Goal: Information Seeking & Learning: Learn about a topic

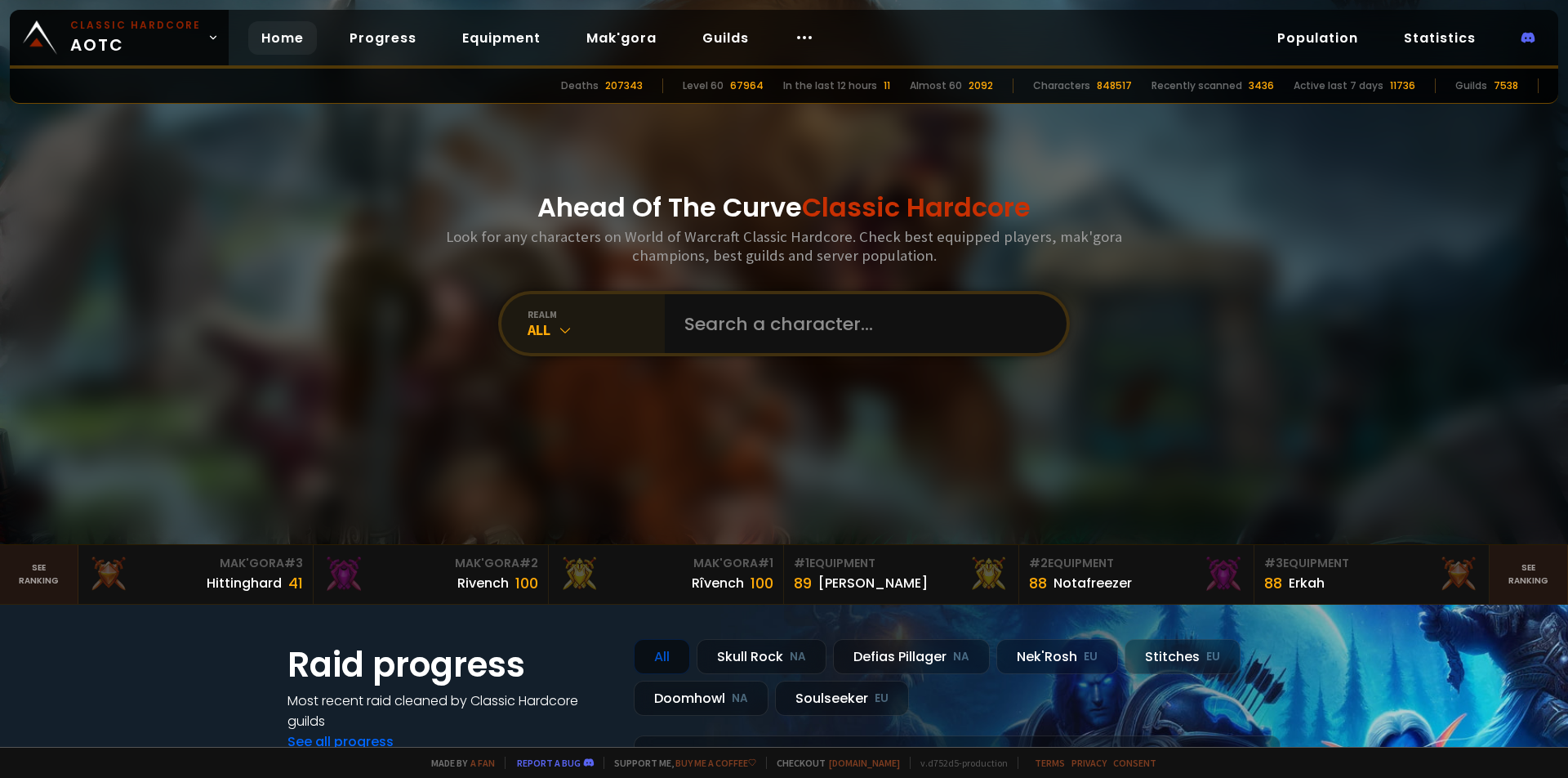
click at [560, 331] on icon at bounding box center [565, 330] width 16 height 16
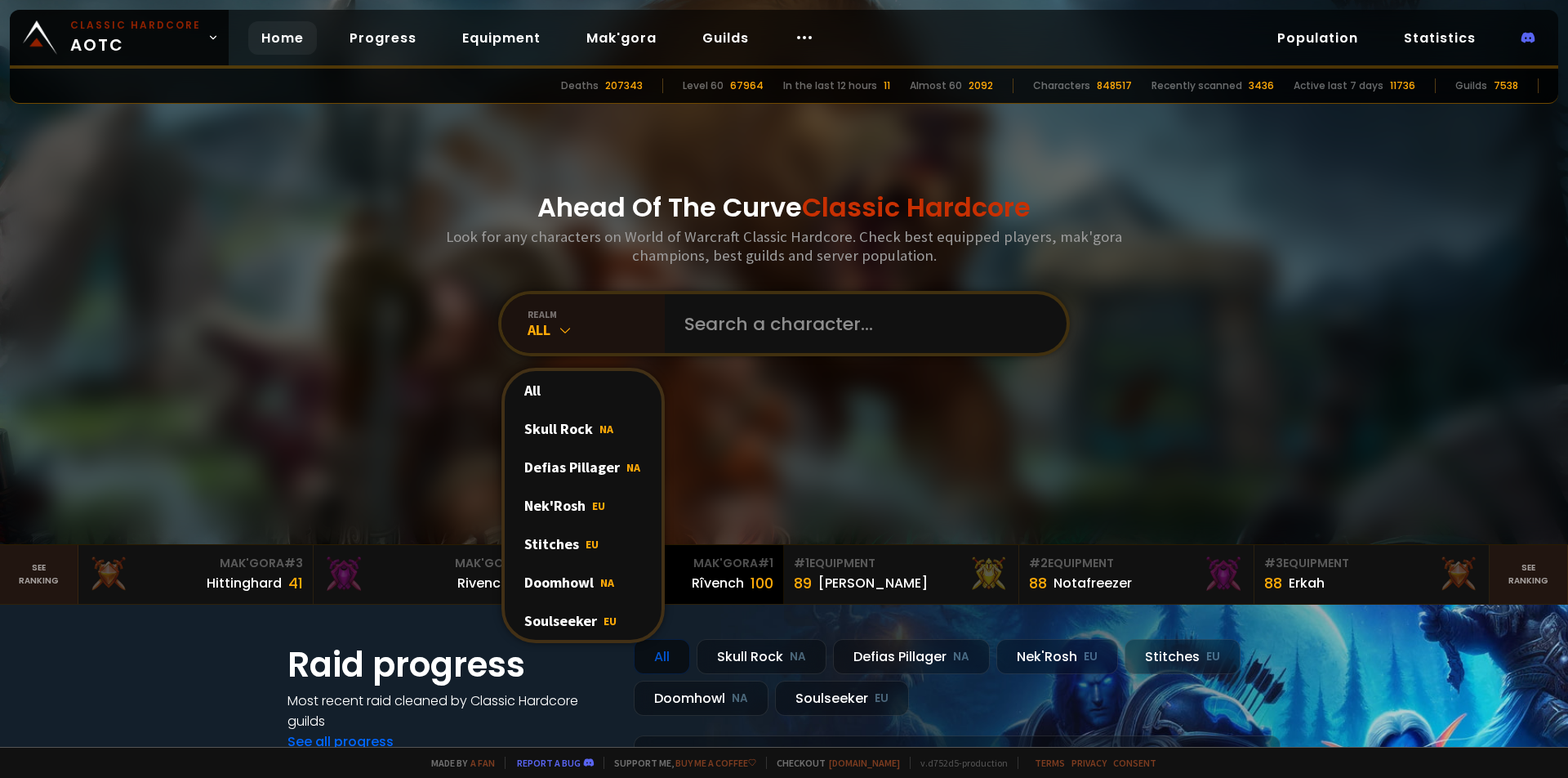
click at [560, 584] on div "Doomhowl NA" at bounding box center [583, 582] width 157 height 39
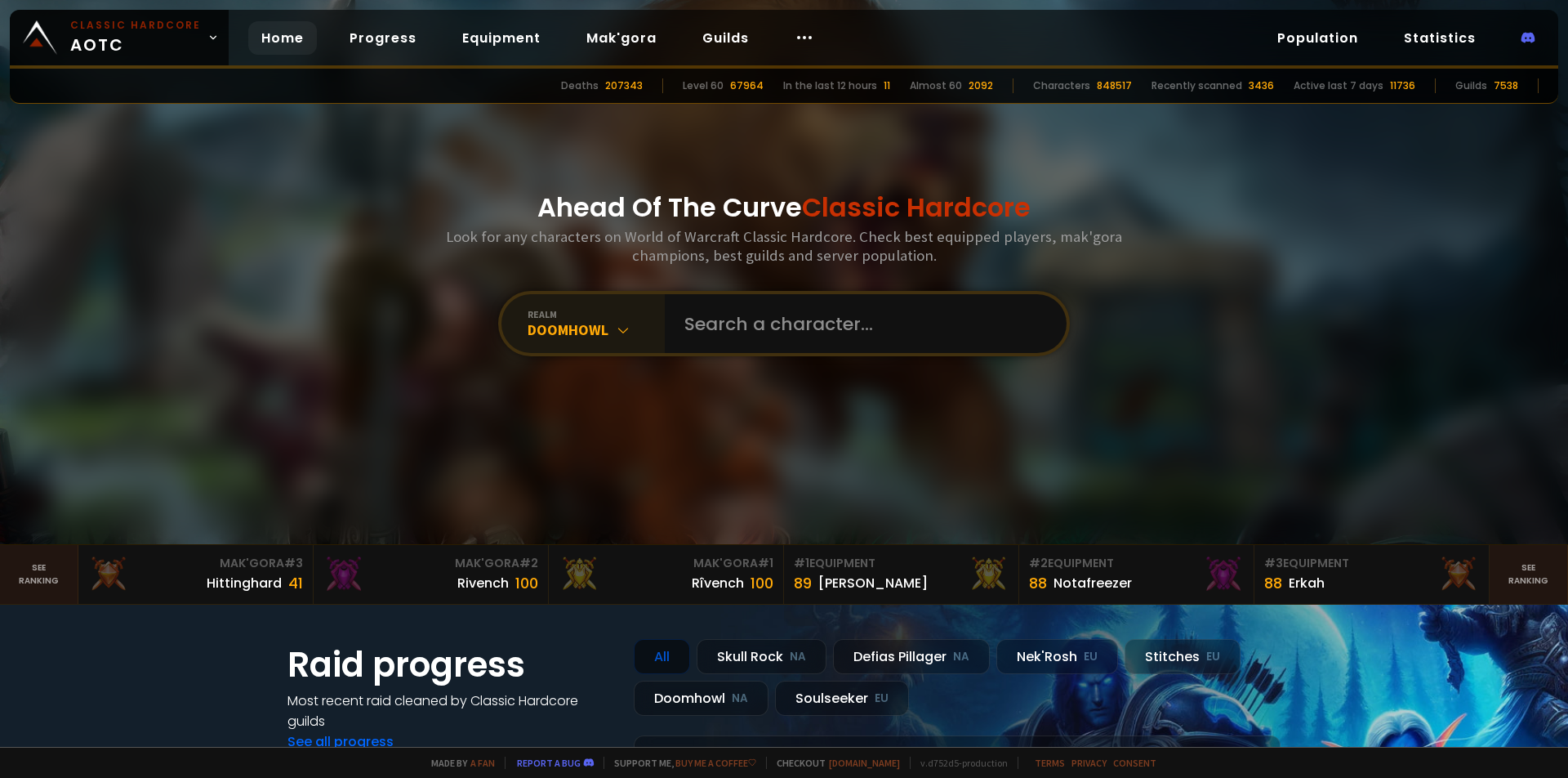
click at [599, 329] on div "Doomhowl" at bounding box center [596, 330] width 137 height 19
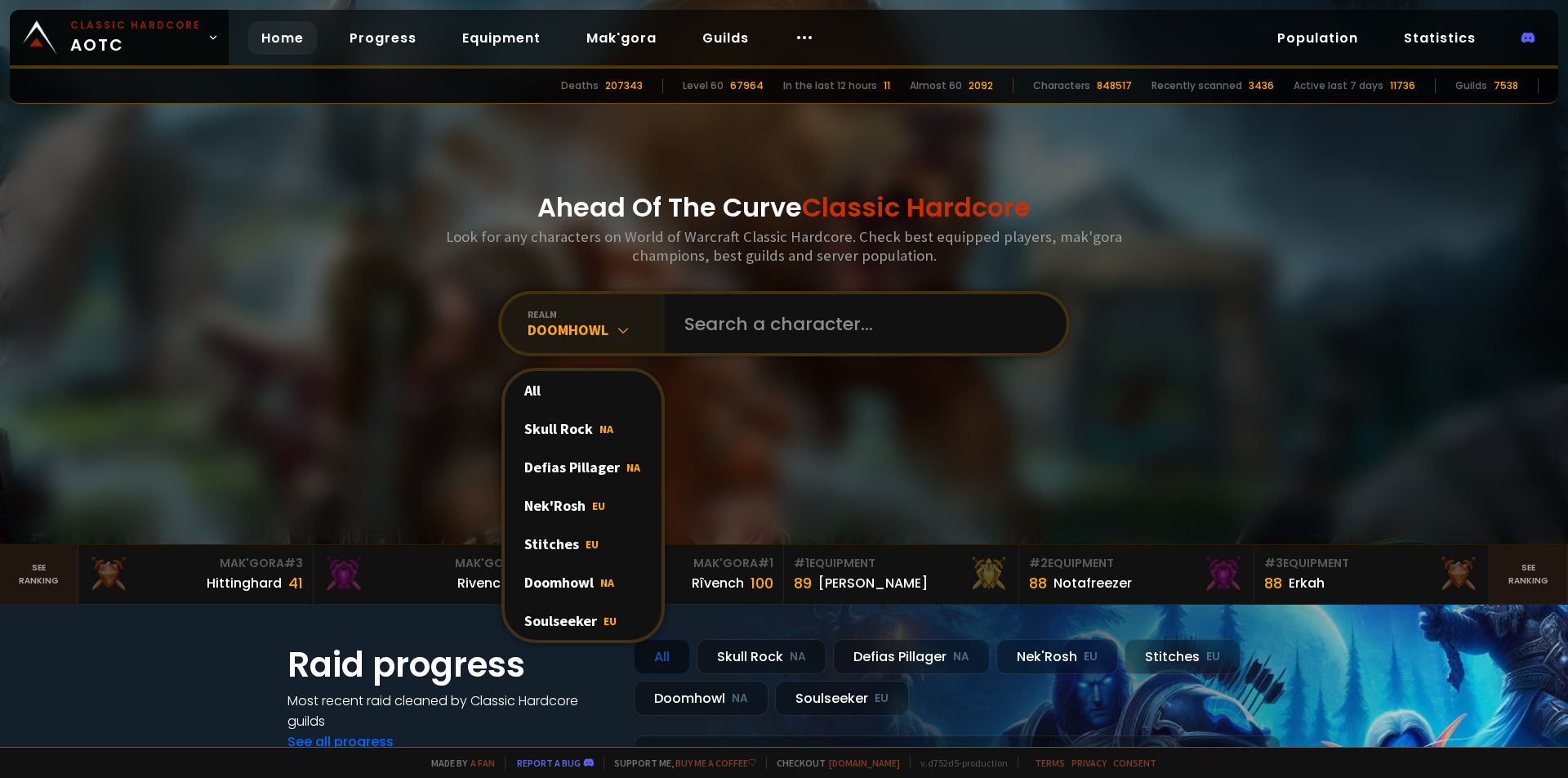
click at [599, 329] on div "Doomhowl" at bounding box center [596, 330] width 137 height 19
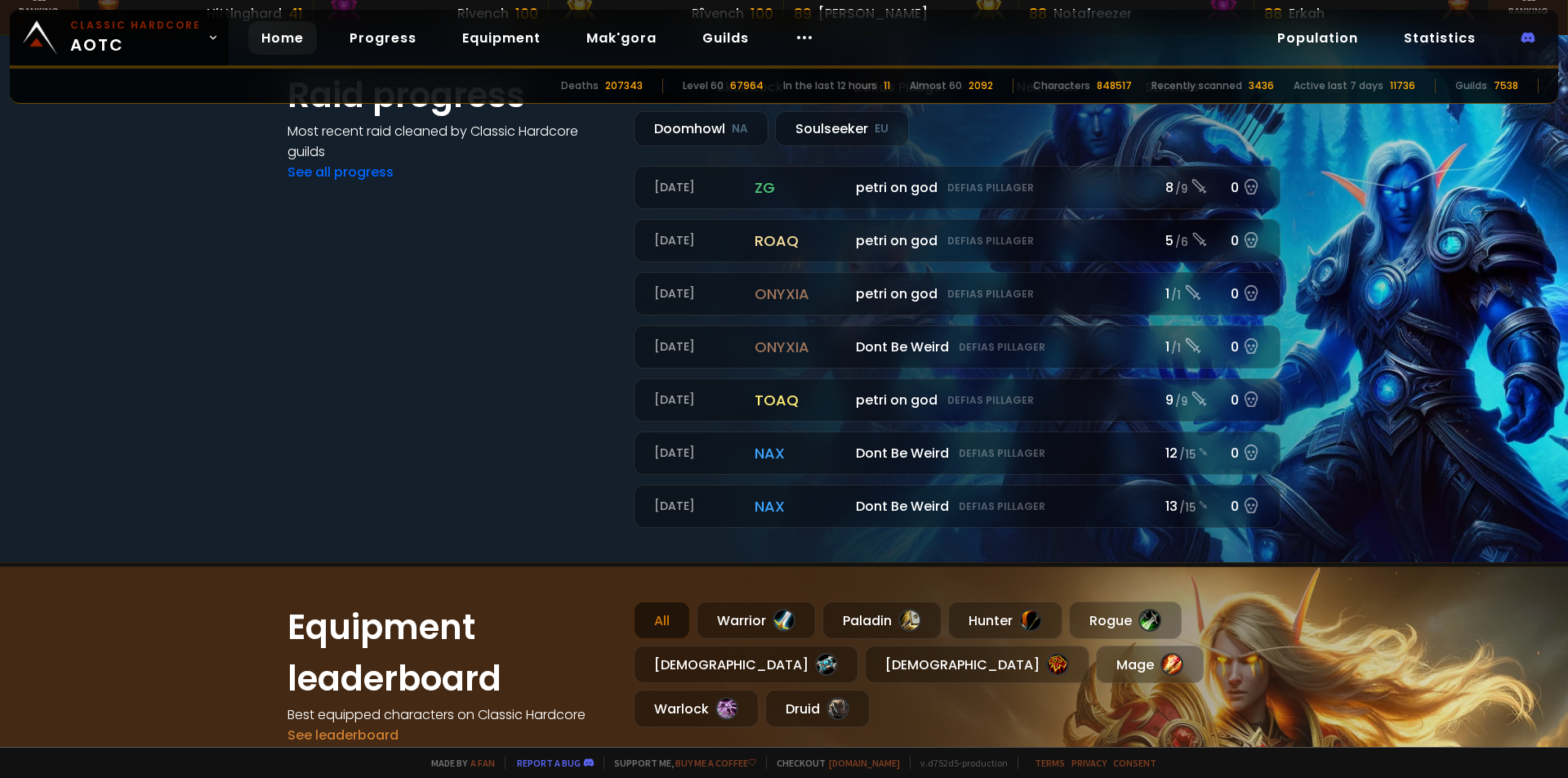
scroll to position [921, 0]
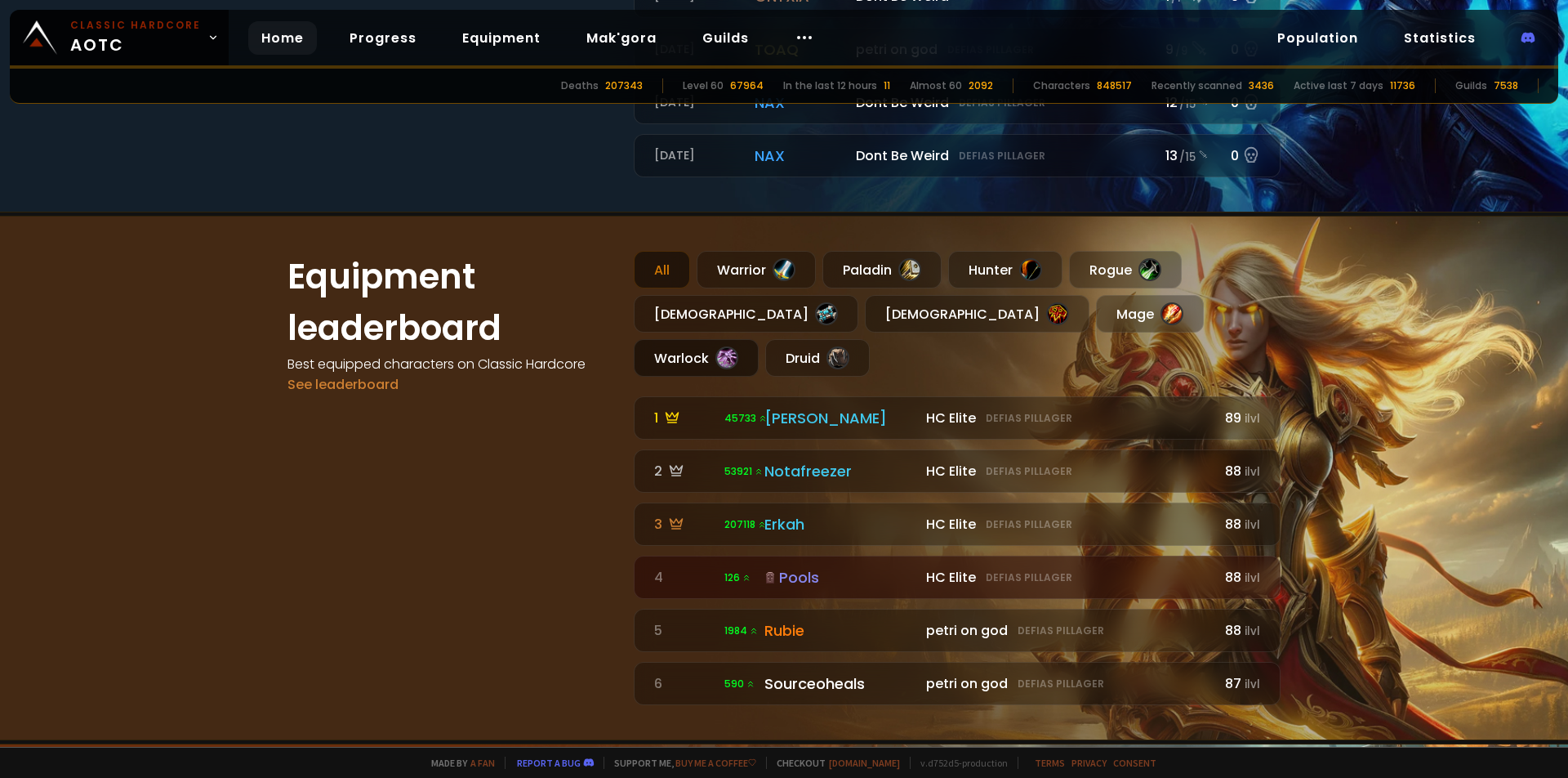
click at [759, 339] on div "Warlock" at bounding box center [697, 358] width 125 height 38
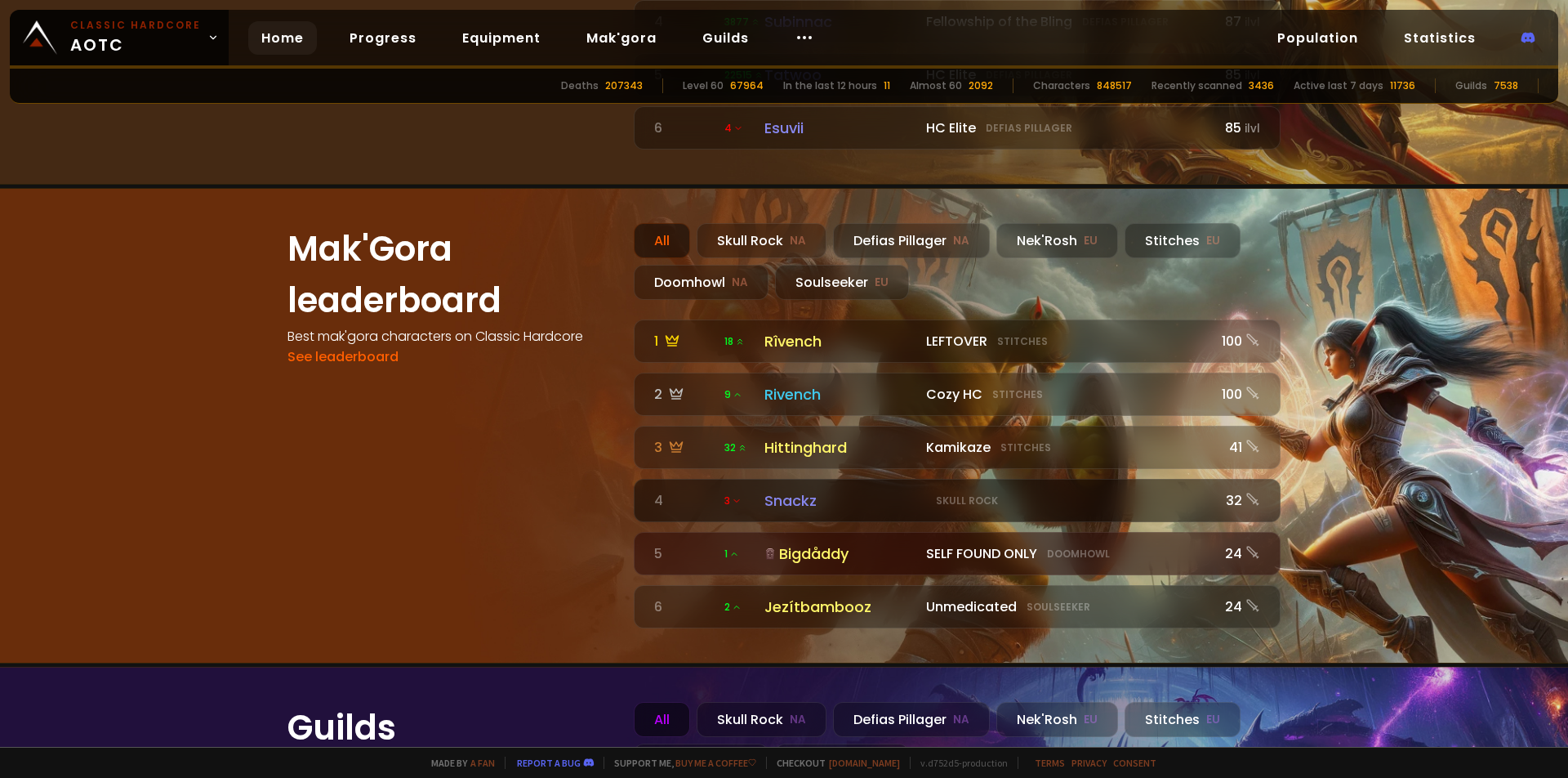
scroll to position [1450, 0]
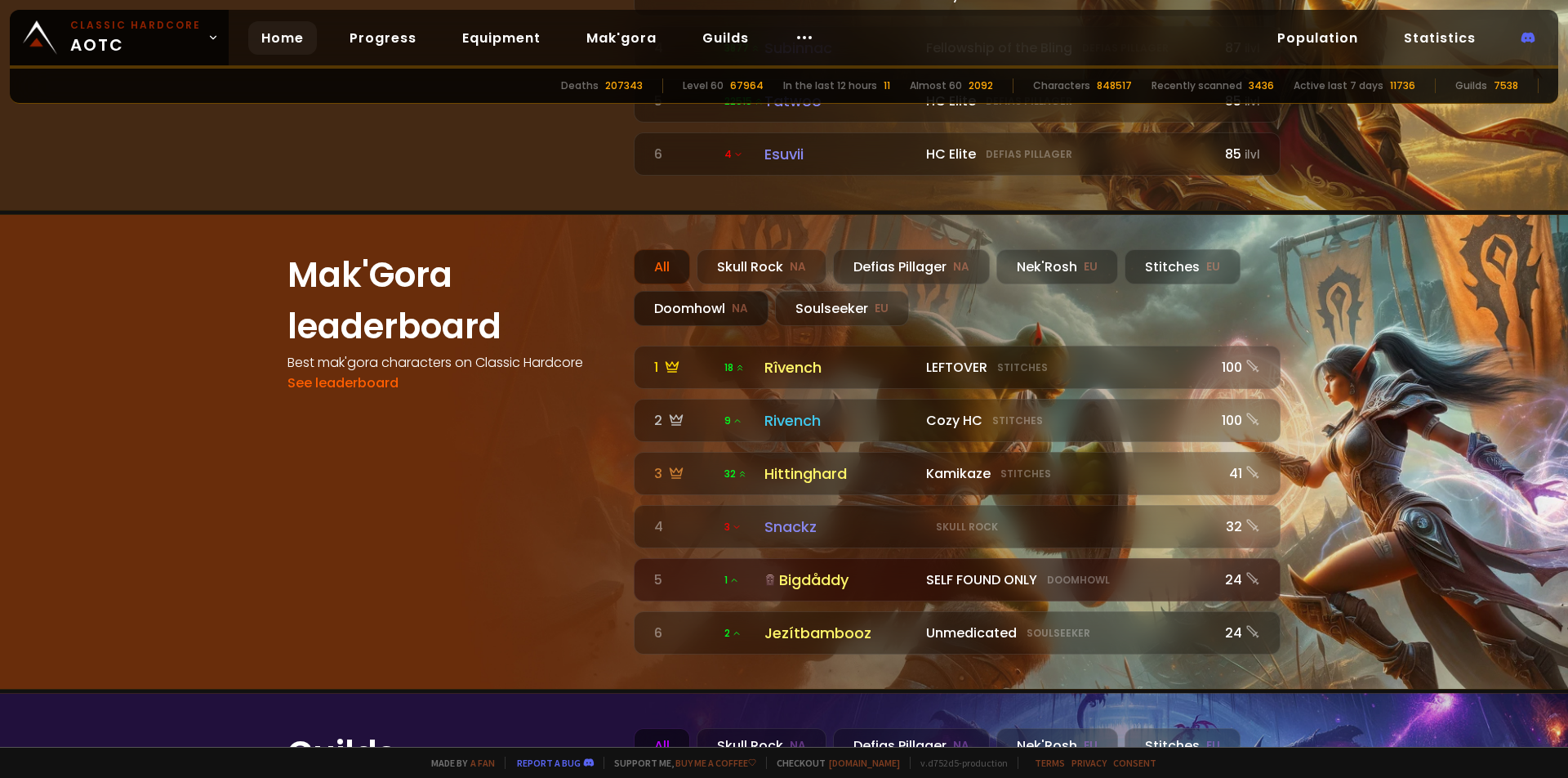
click at [683, 291] on div "Doomhowl NA" at bounding box center [701, 308] width 135 height 35
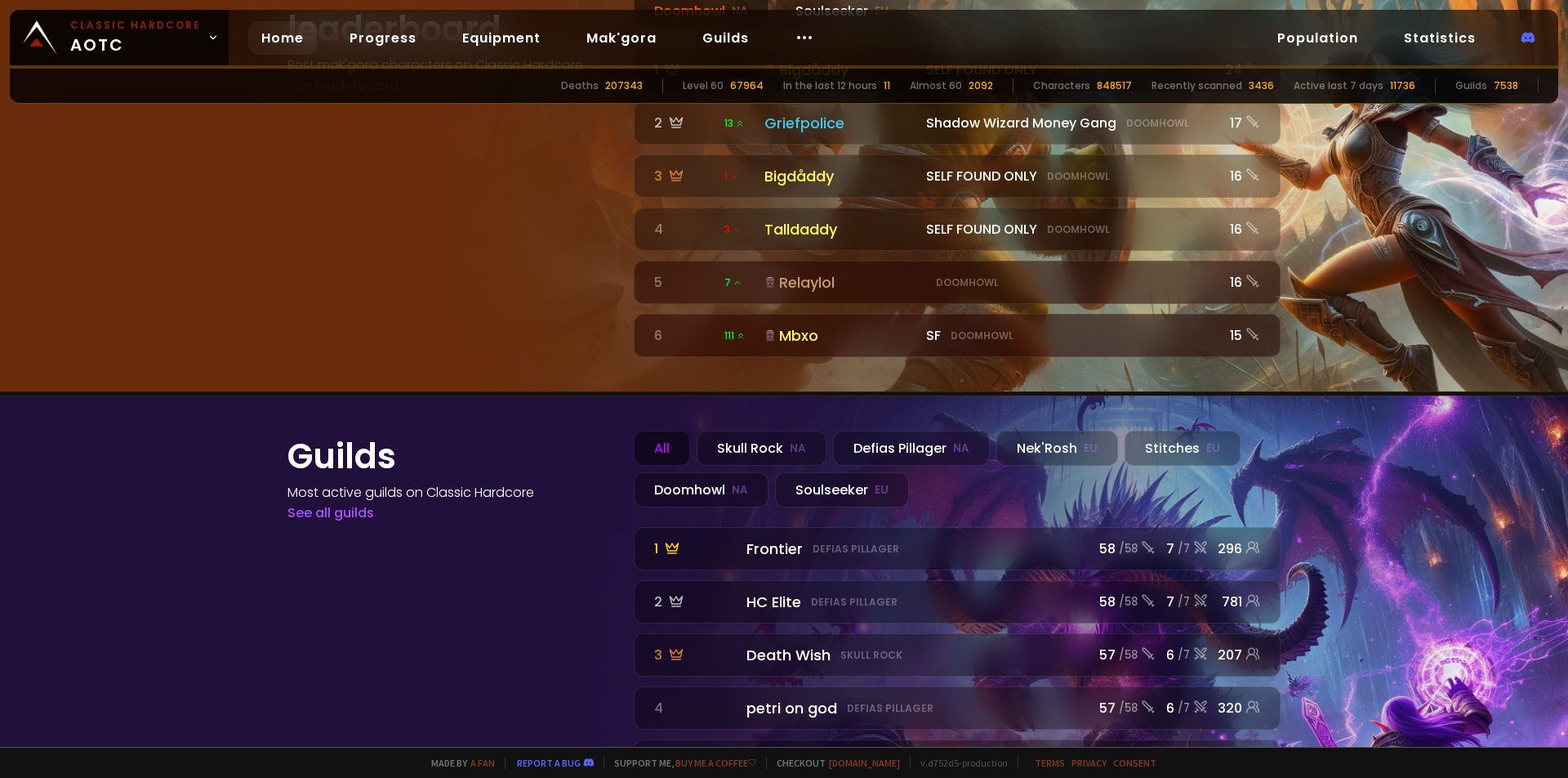
scroll to position [1802, 0]
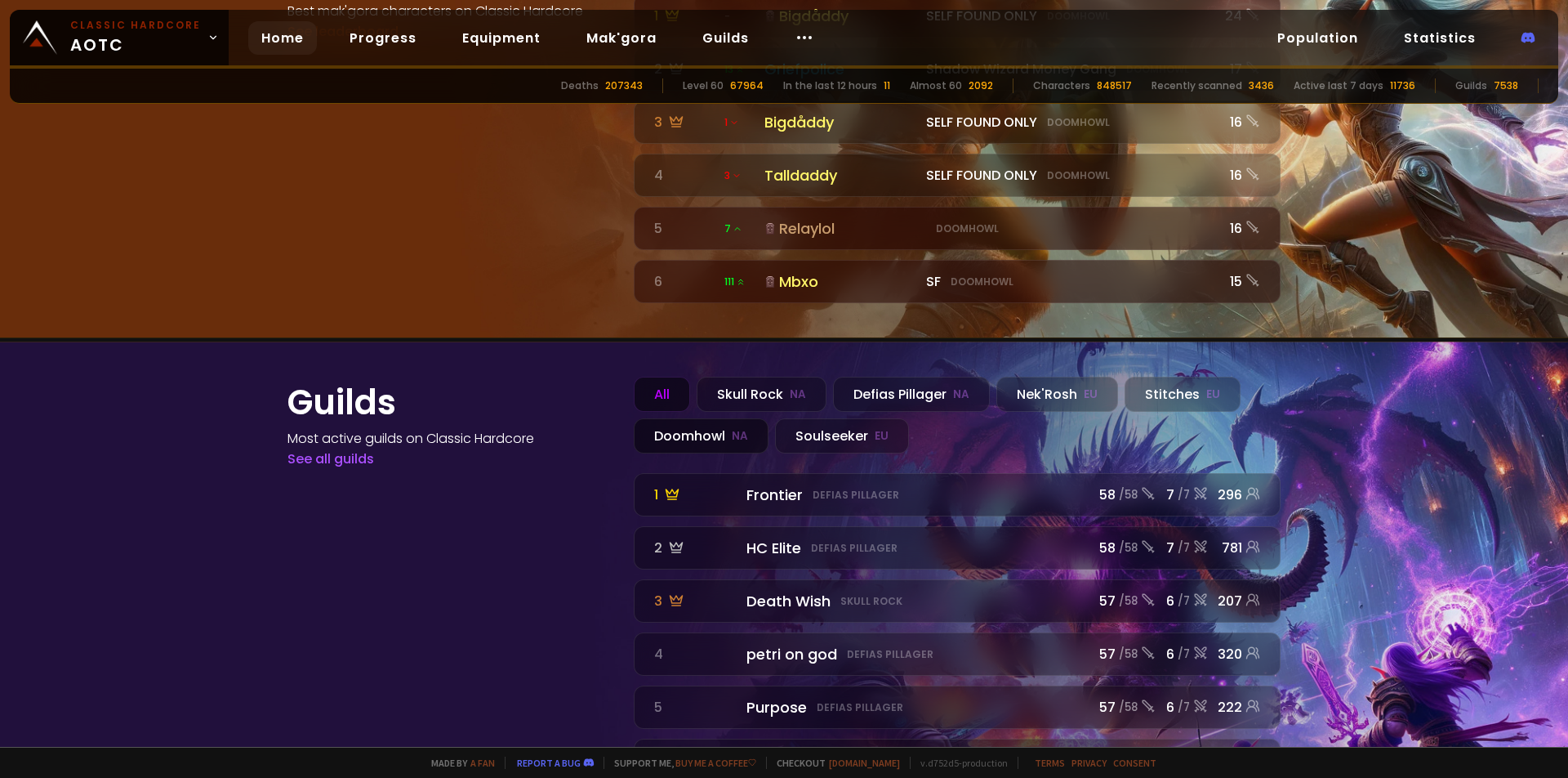
click at [681, 418] on div "Doomhowl NA" at bounding box center [701, 435] width 135 height 35
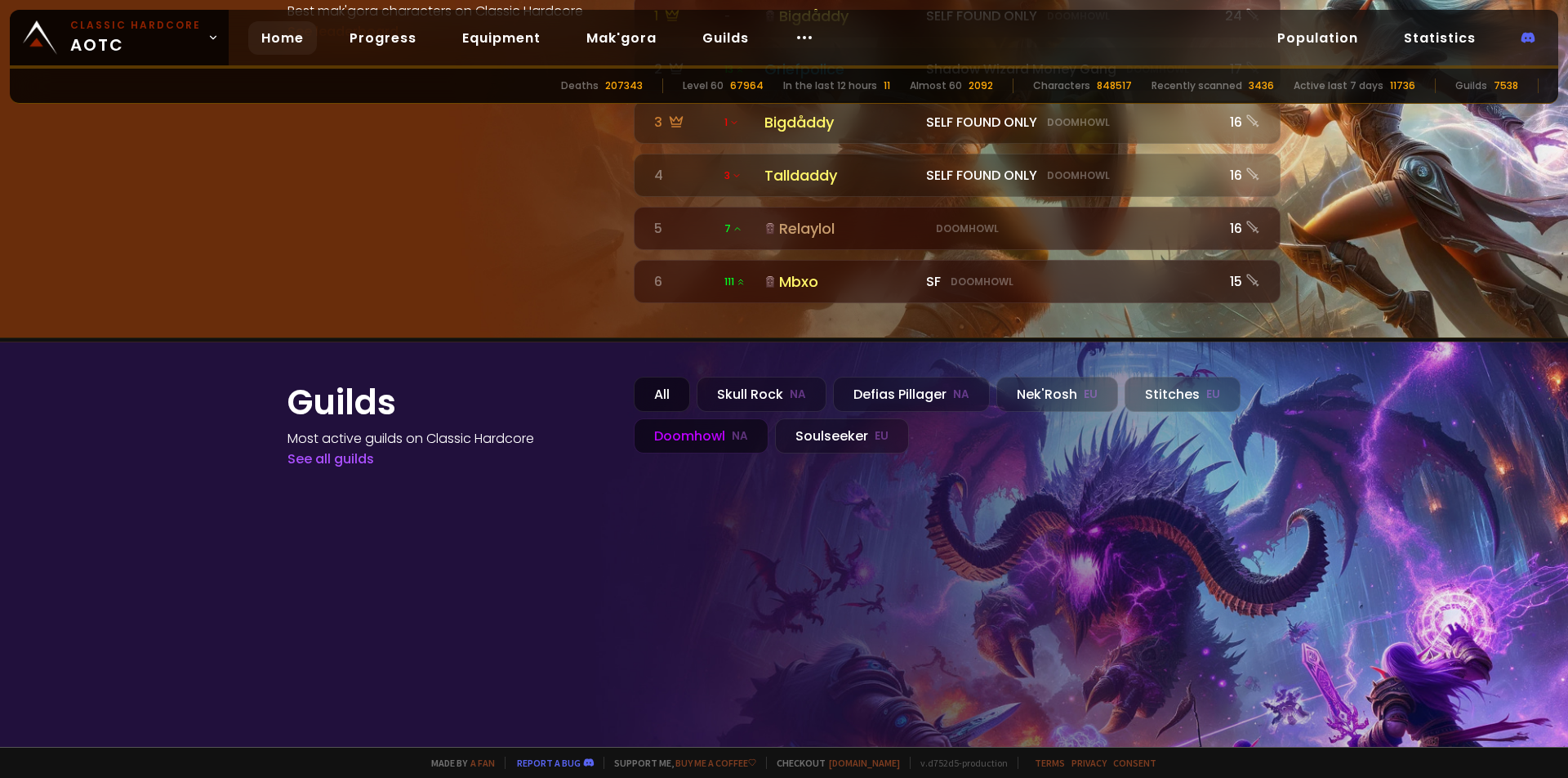
click at [650, 377] on div "All" at bounding box center [663, 394] width 57 height 35
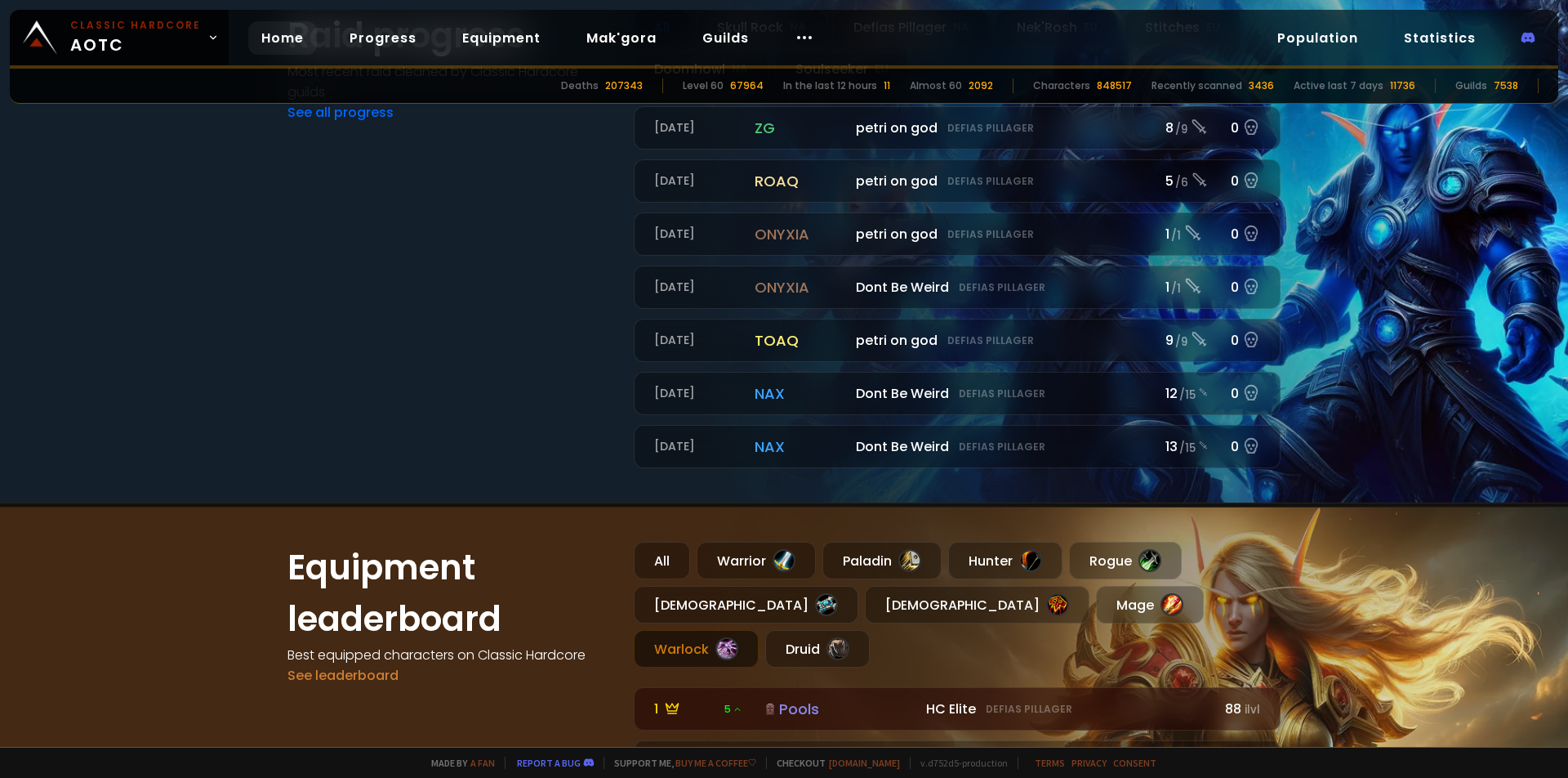
scroll to position [957, 0]
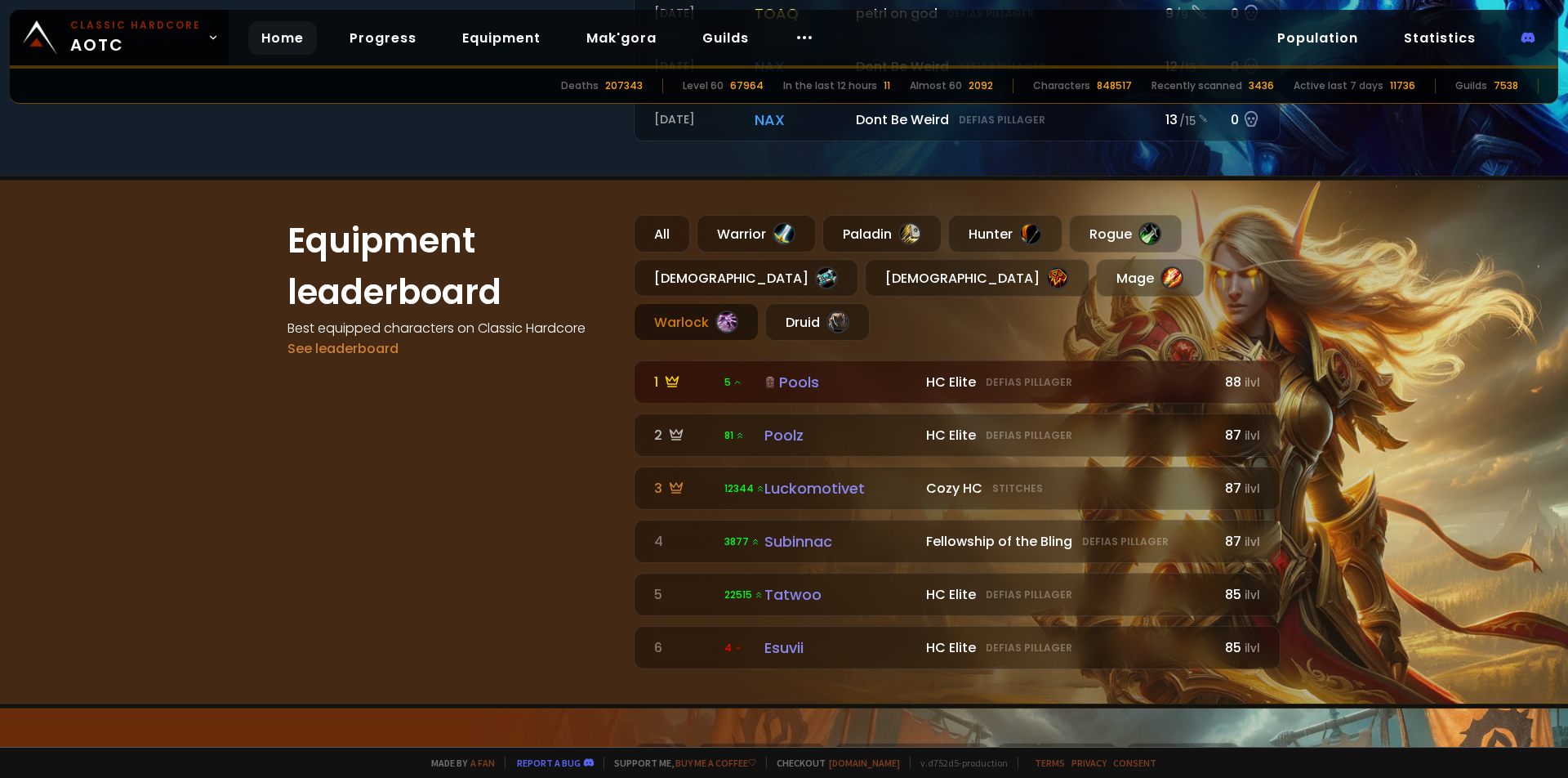
click at [759, 303] on div "Warlock" at bounding box center [697, 322] width 125 height 38
click at [648, 230] on div "All" at bounding box center [663, 234] width 57 height 38
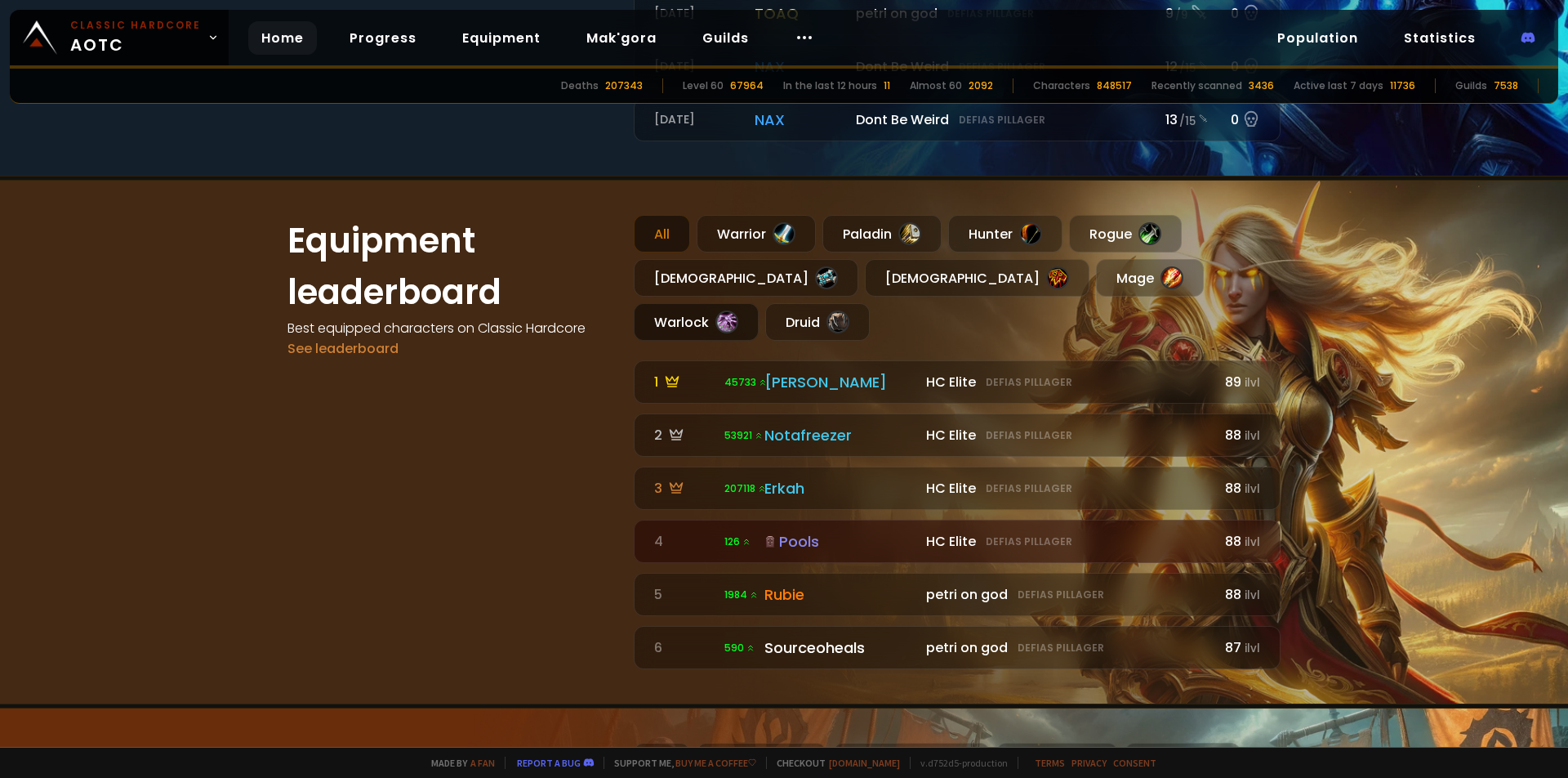
click at [759, 303] on div "Warlock" at bounding box center [697, 322] width 125 height 38
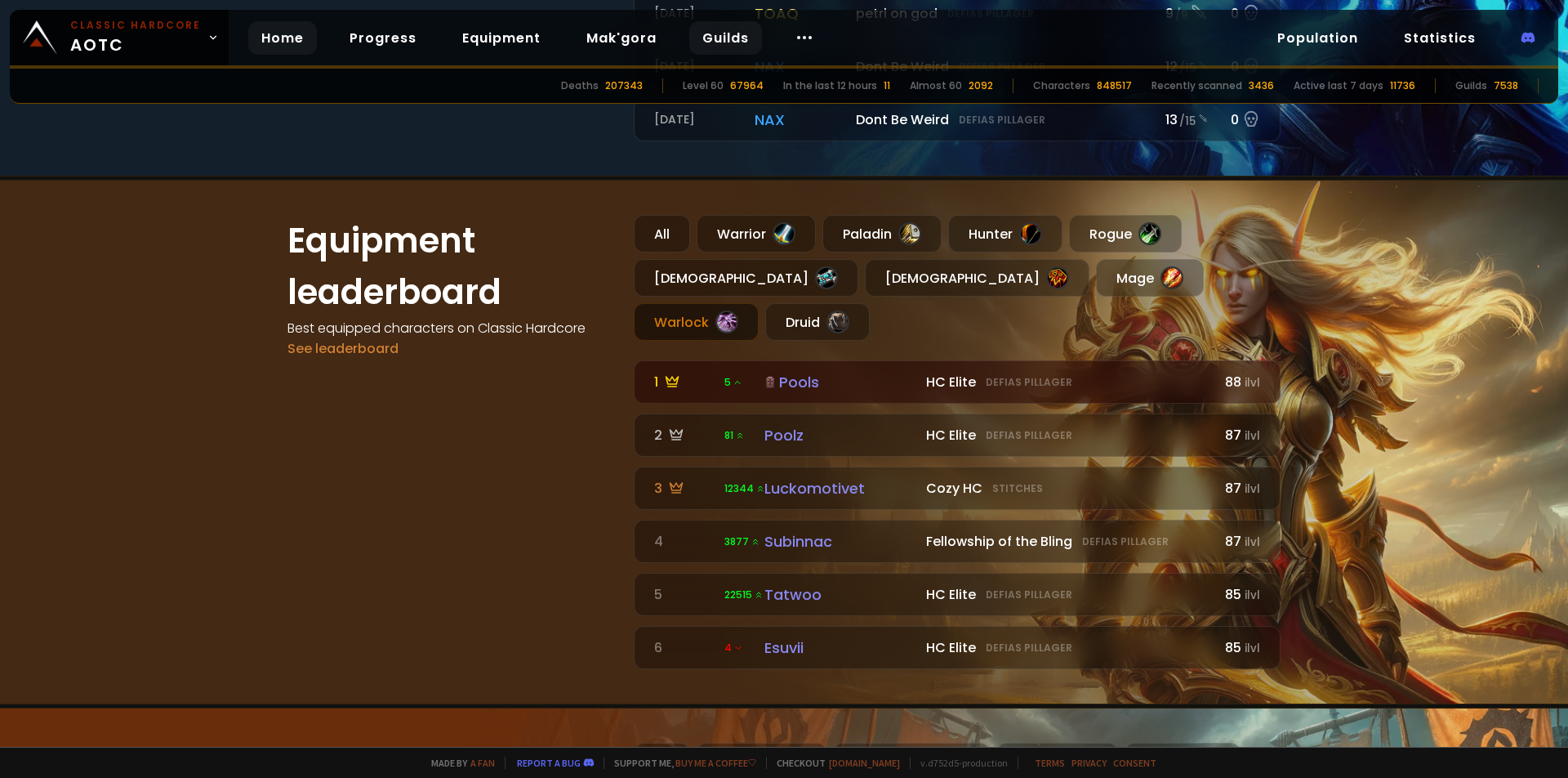
click at [731, 32] on link "Guilds" at bounding box center [725, 38] width 73 height 33
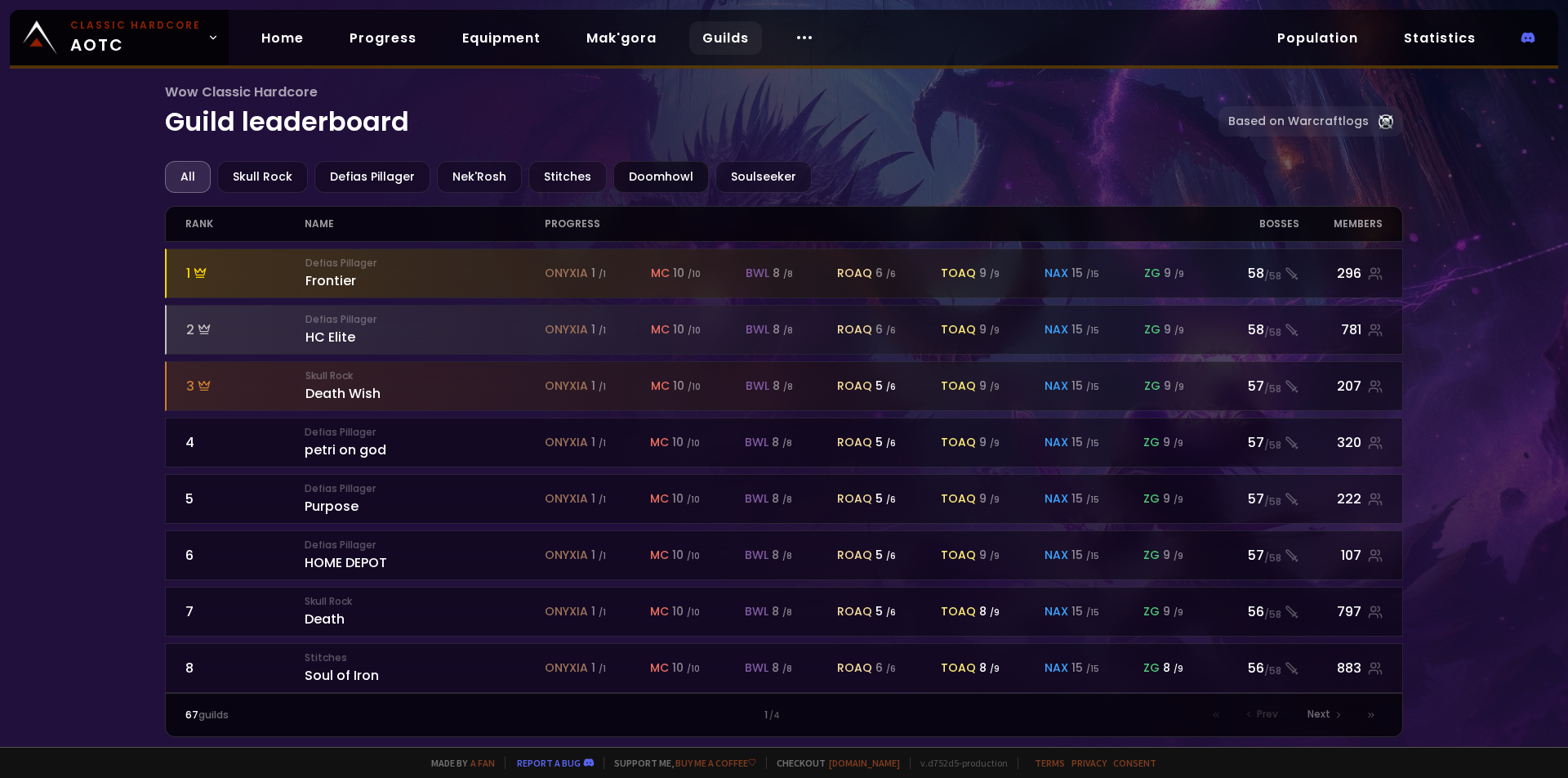
click at [671, 181] on div "Doomhowl" at bounding box center [661, 176] width 95 height 32
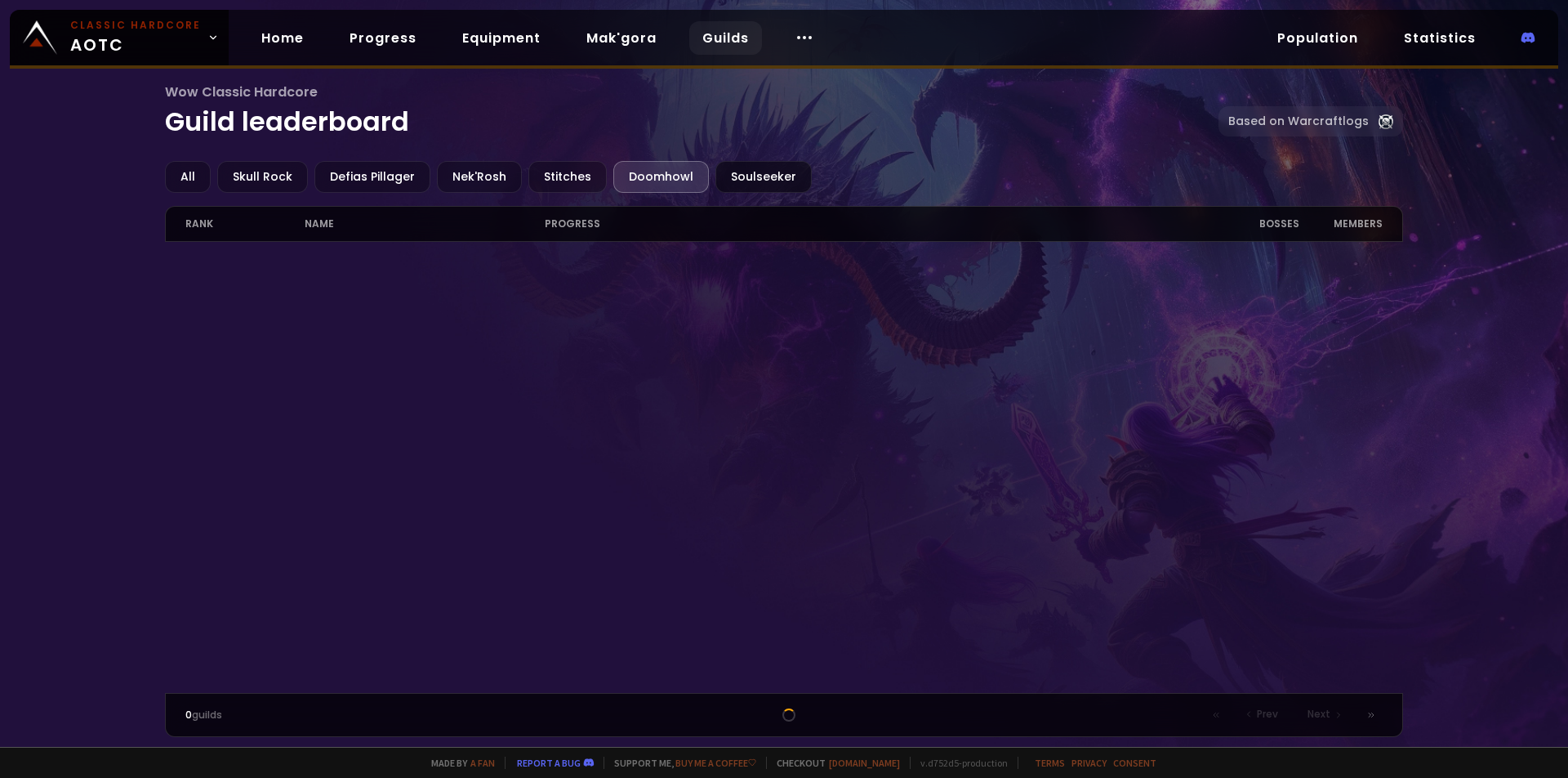
click at [744, 179] on div "Soulseeker" at bounding box center [764, 176] width 96 height 32
click at [465, 179] on div "Nek'Rosh" at bounding box center [479, 176] width 85 height 32
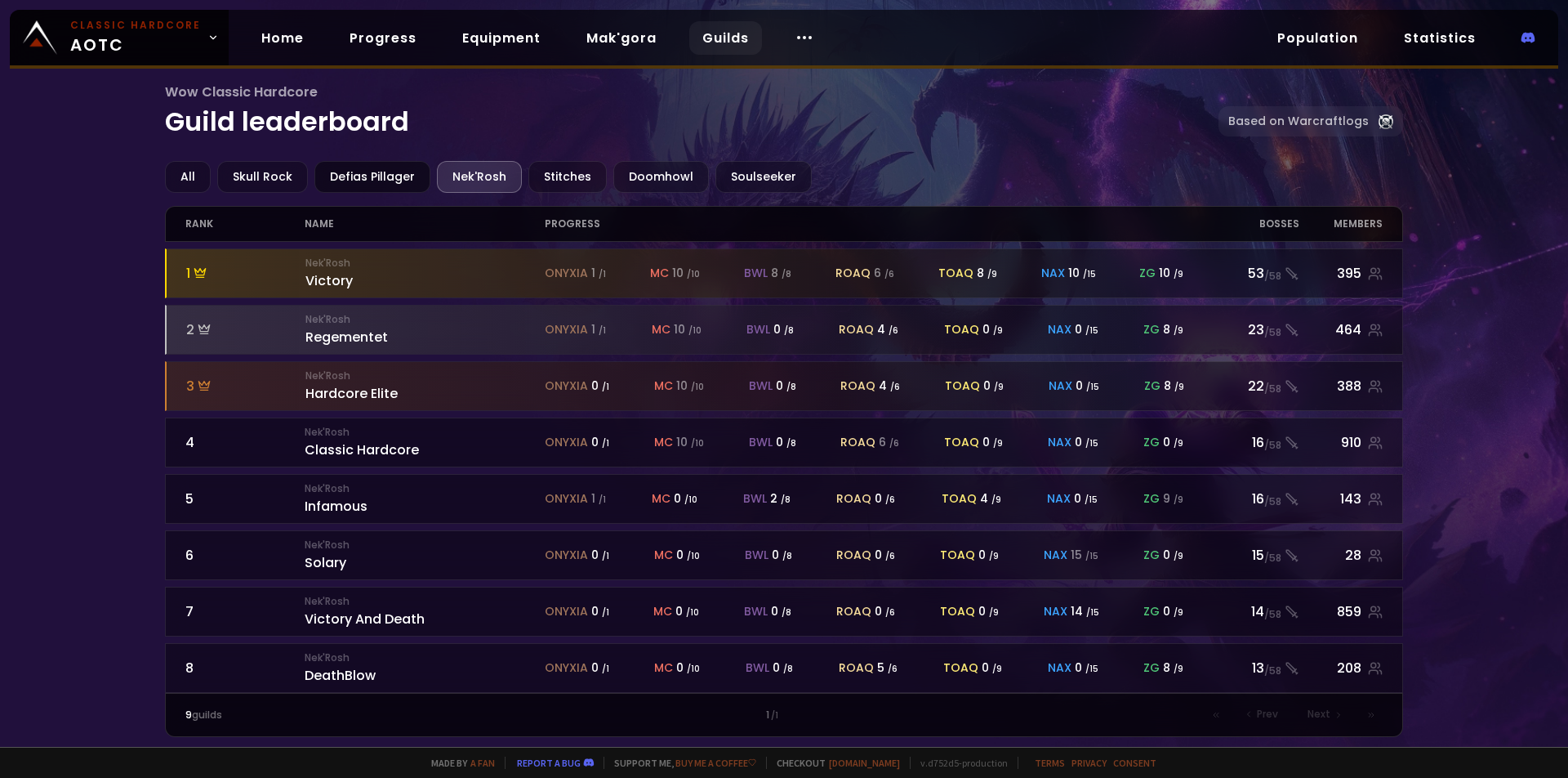
click at [362, 170] on div "Defias Pillager" at bounding box center [372, 176] width 116 height 32
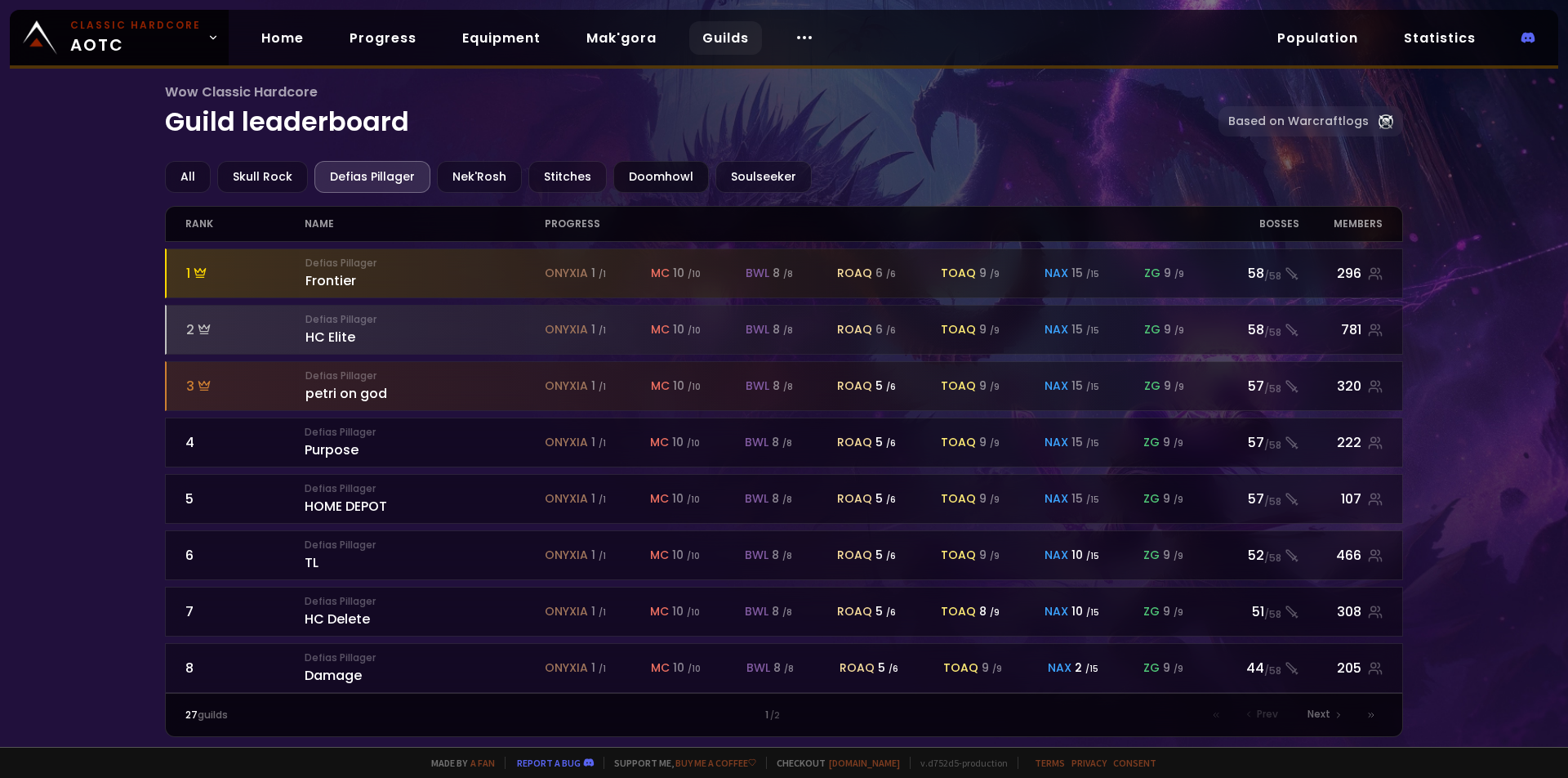
click at [633, 173] on div "Doomhowl" at bounding box center [661, 176] width 95 height 32
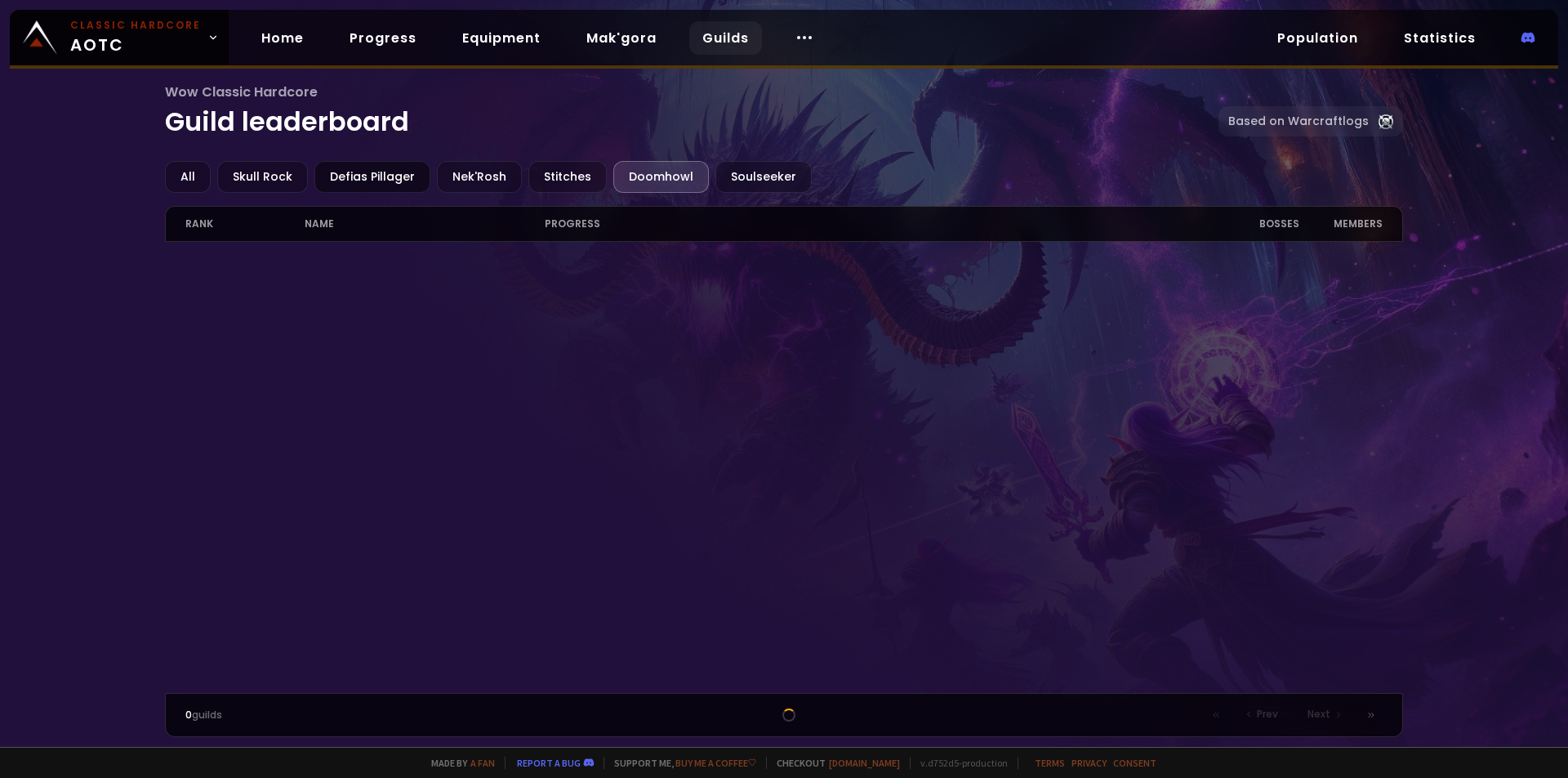
click at [379, 175] on div "Defias Pillager" at bounding box center [372, 176] width 116 height 32
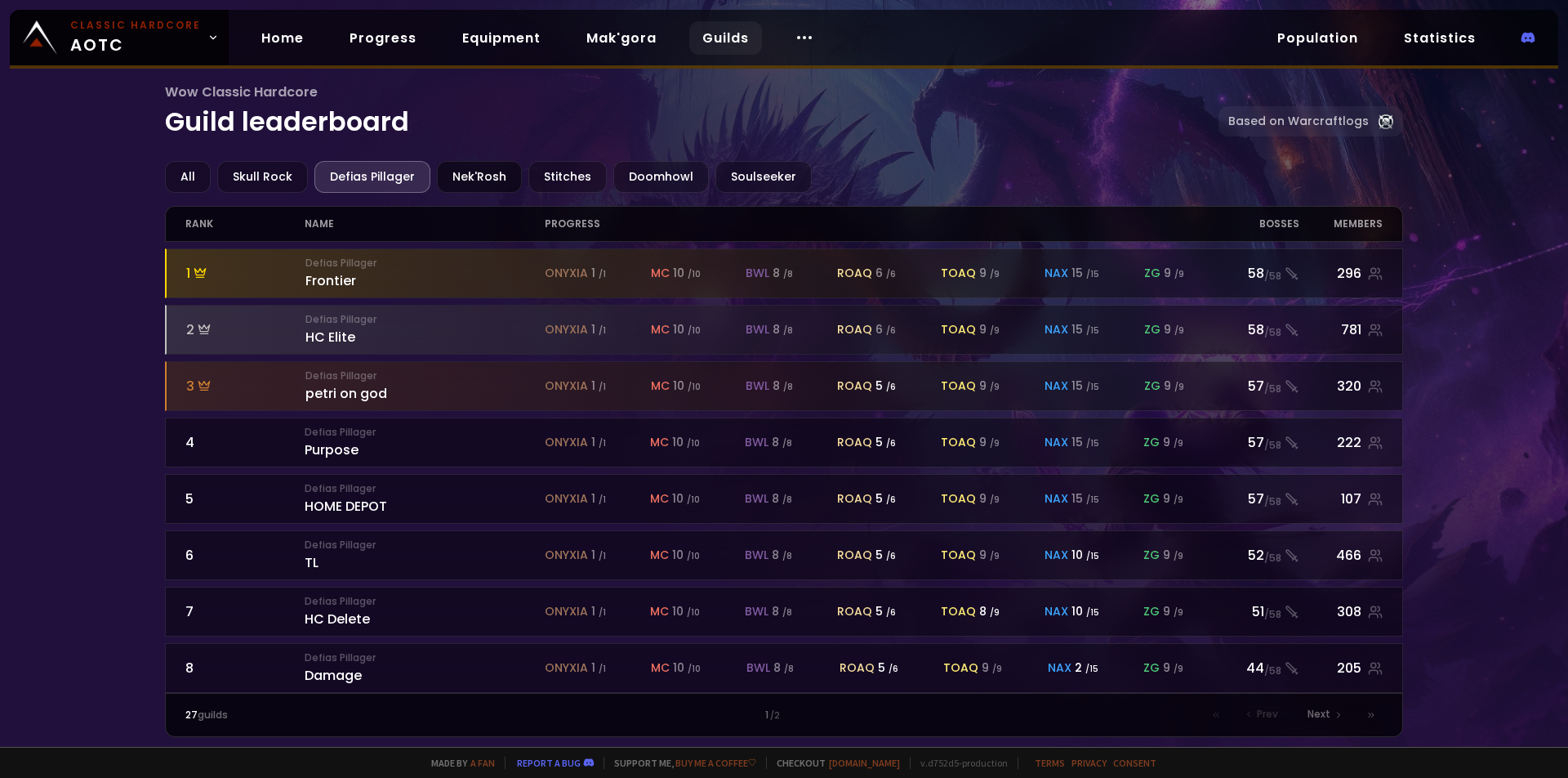
click at [468, 173] on div "Nek'Rosh" at bounding box center [479, 176] width 85 height 32
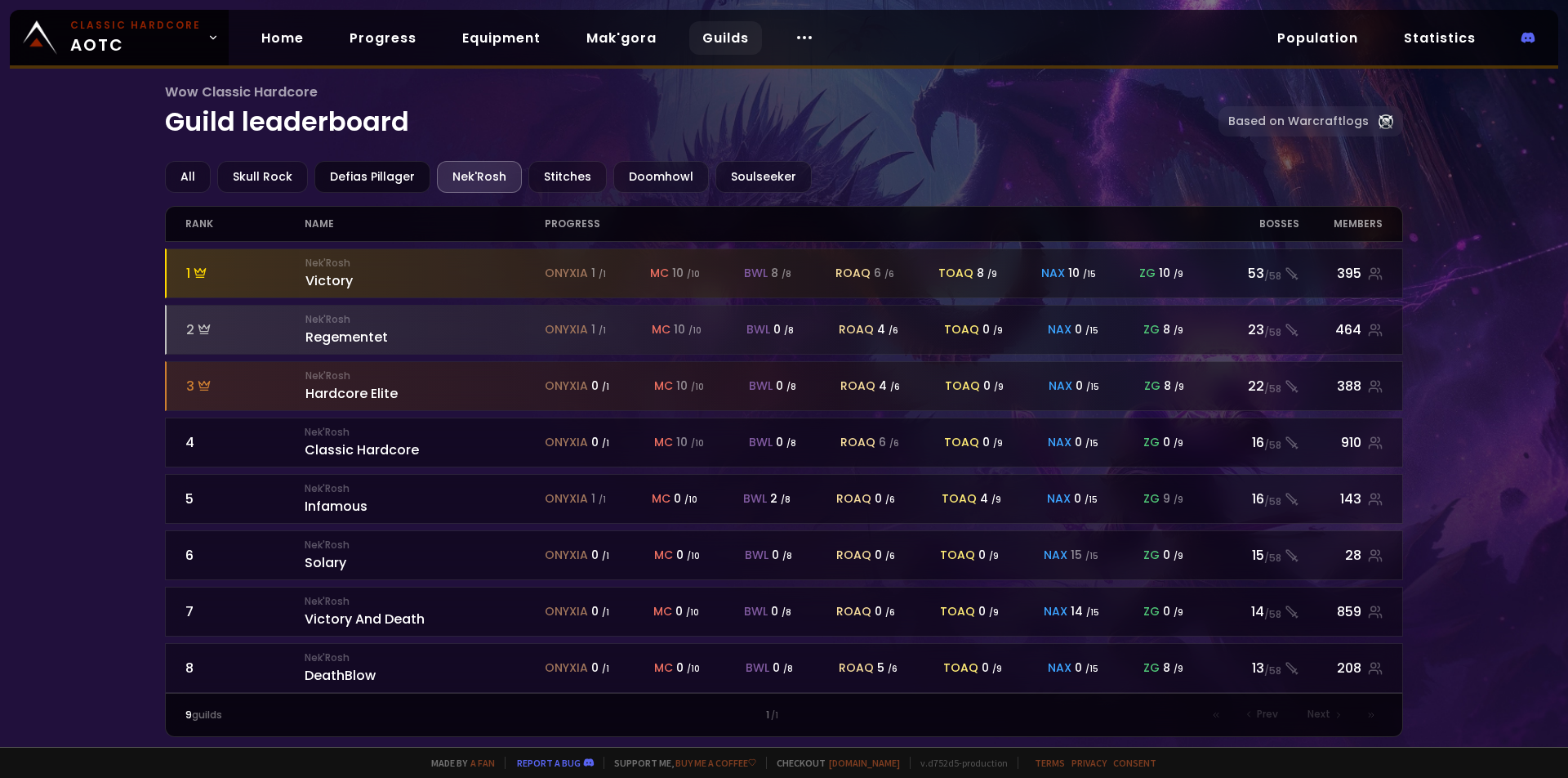
click at [380, 182] on div "Defias Pillager" at bounding box center [372, 176] width 116 height 32
click at [361, 37] on link "Progress" at bounding box center [383, 38] width 93 height 33
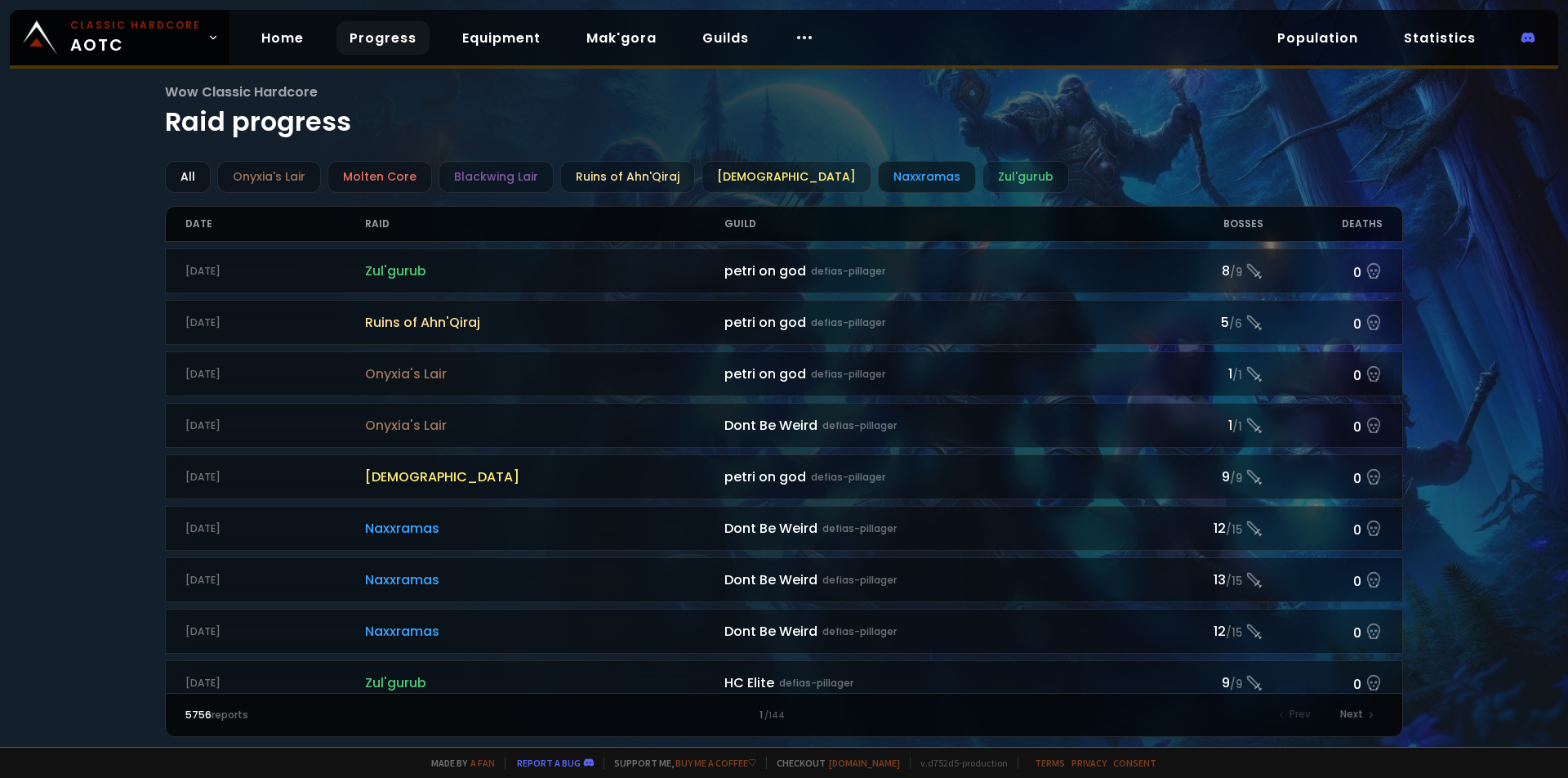
click at [878, 173] on div "Naxxramas" at bounding box center [927, 176] width 98 height 32
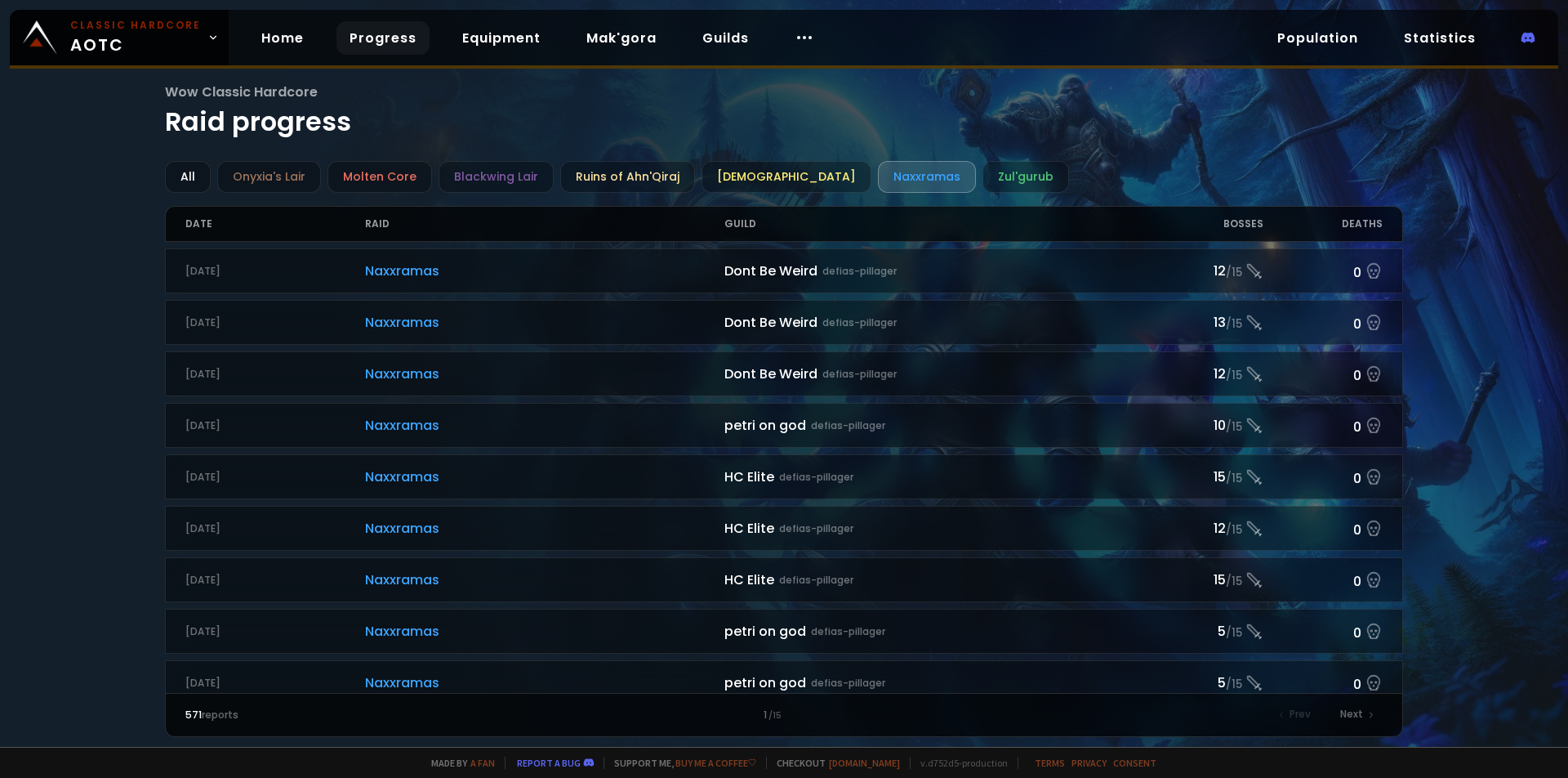
click at [1247, 222] on div "Bosses" at bounding box center [1203, 224] width 120 height 34
click at [748, 228] on div "Guild" at bounding box center [934, 224] width 419 height 34
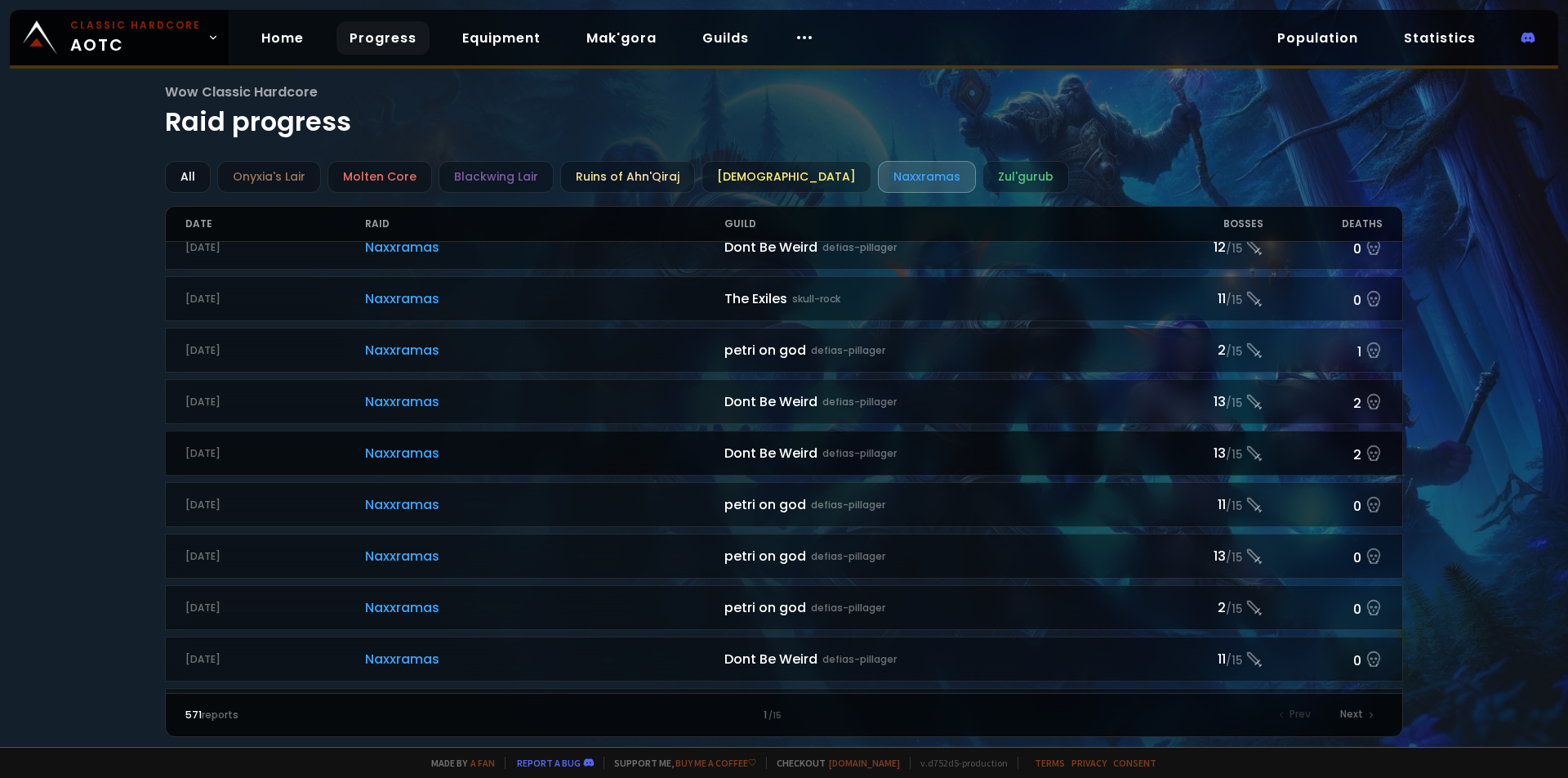
scroll to position [554, 0]
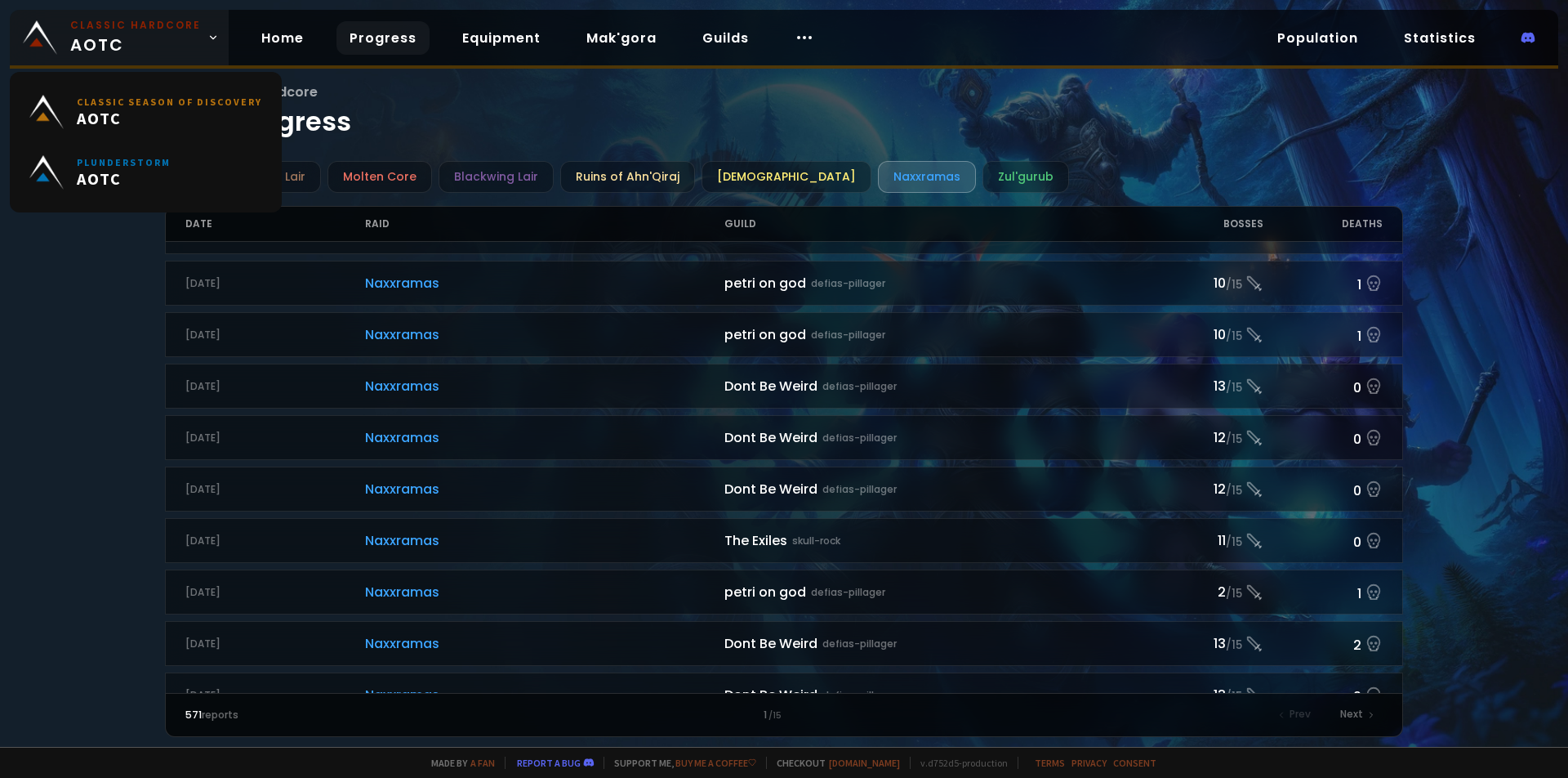
click at [208, 40] on icon at bounding box center [213, 37] width 11 height 11
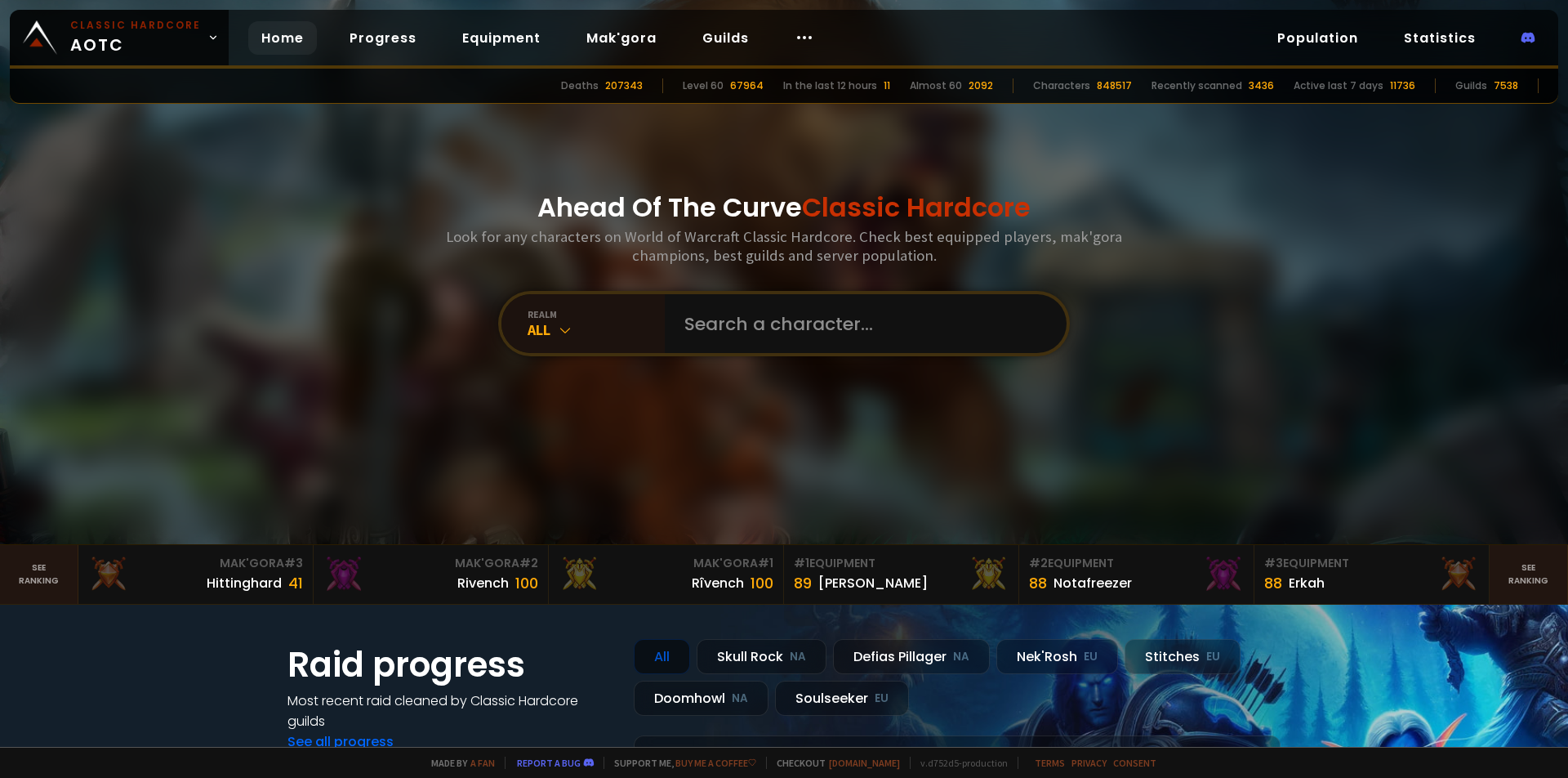
click at [465, 375] on div "Ahead Of The Curve Classic Hardcore Look for any characters on World of Warcraf…" at bounding box center [784, 272] width 984 height 544
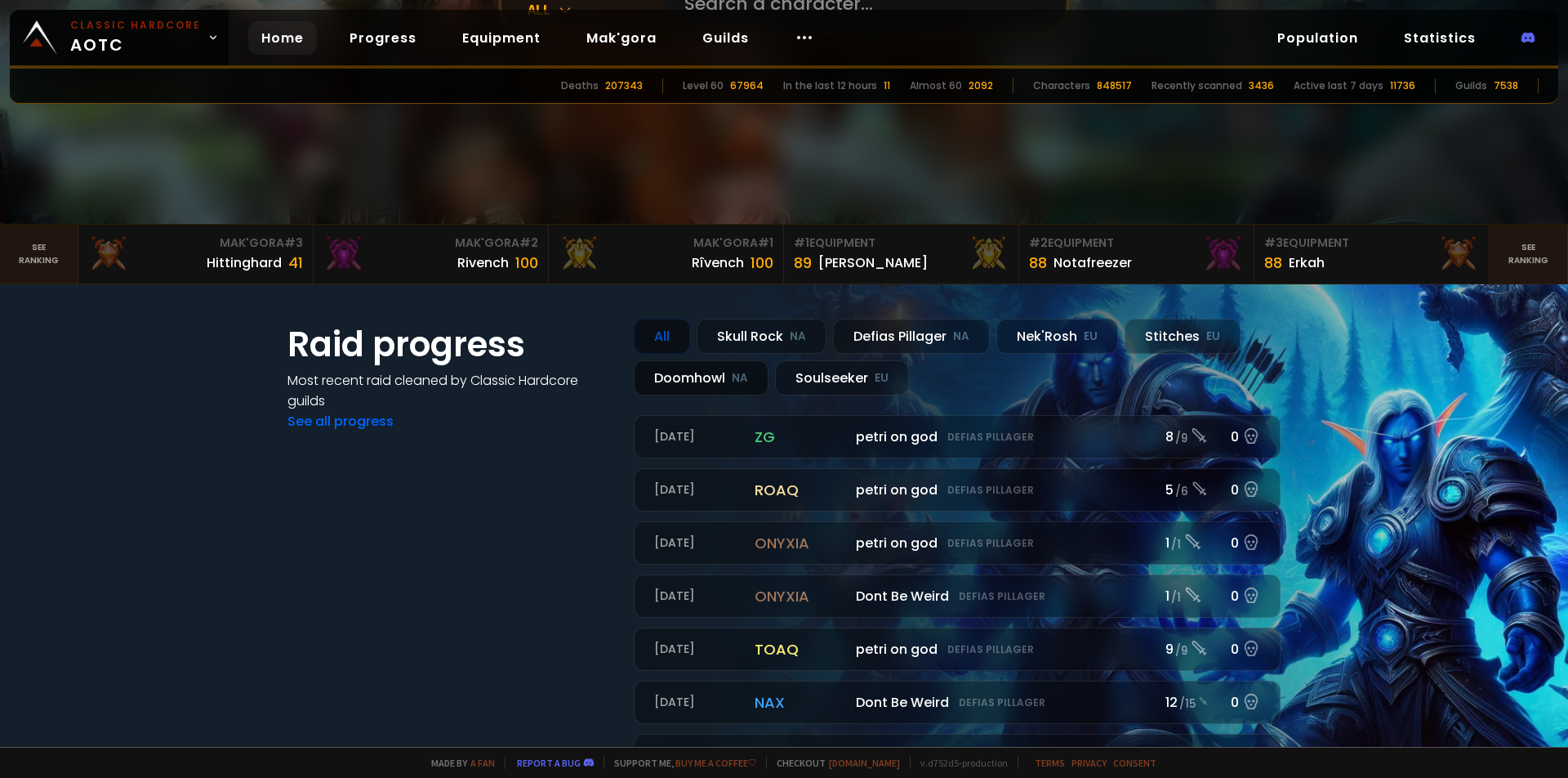
click at [682, 364] on div "Doomhowl NA" at bounding box center [701, 378] width 135 height 35
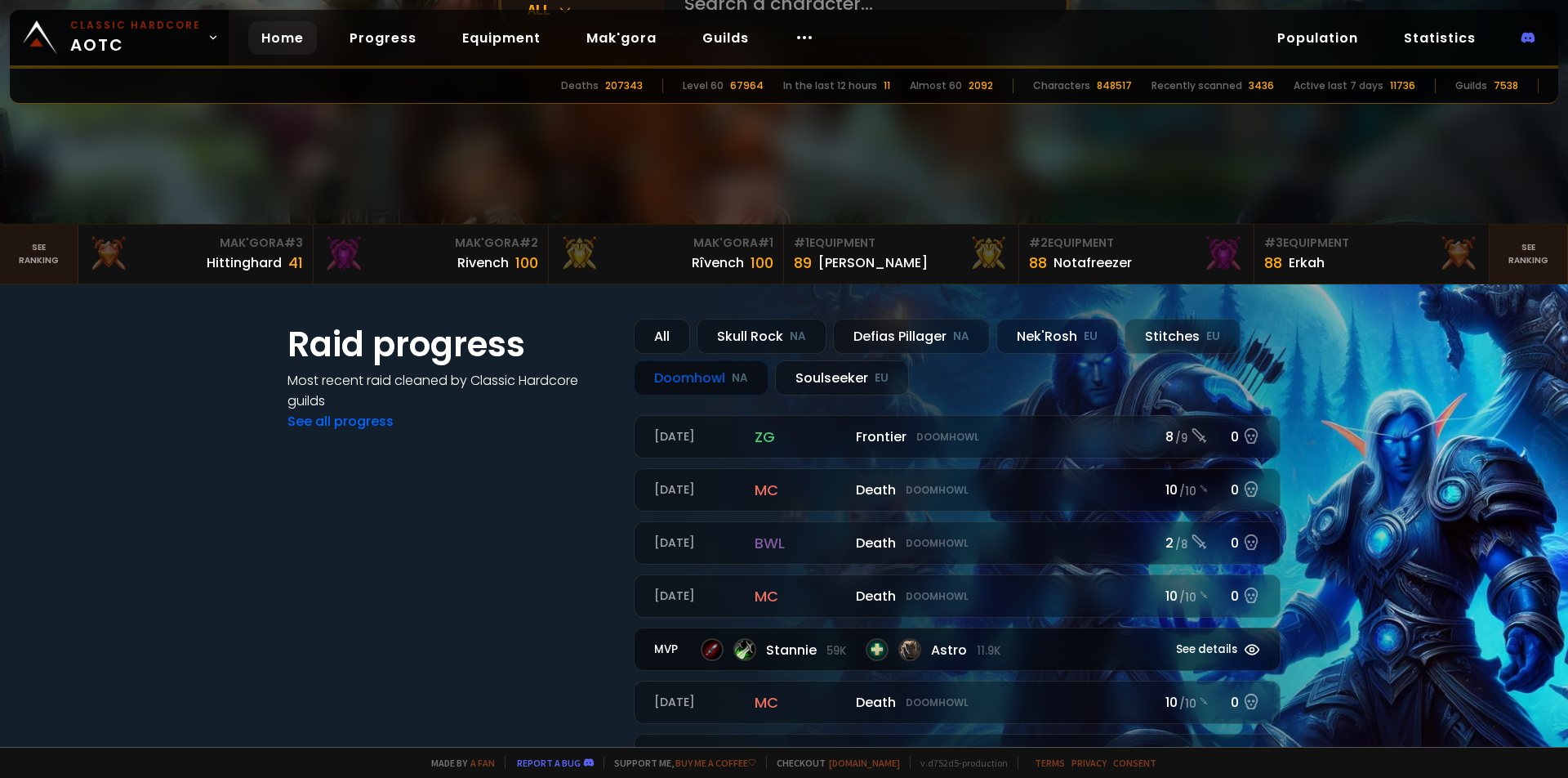
scroll to position [447, 0]
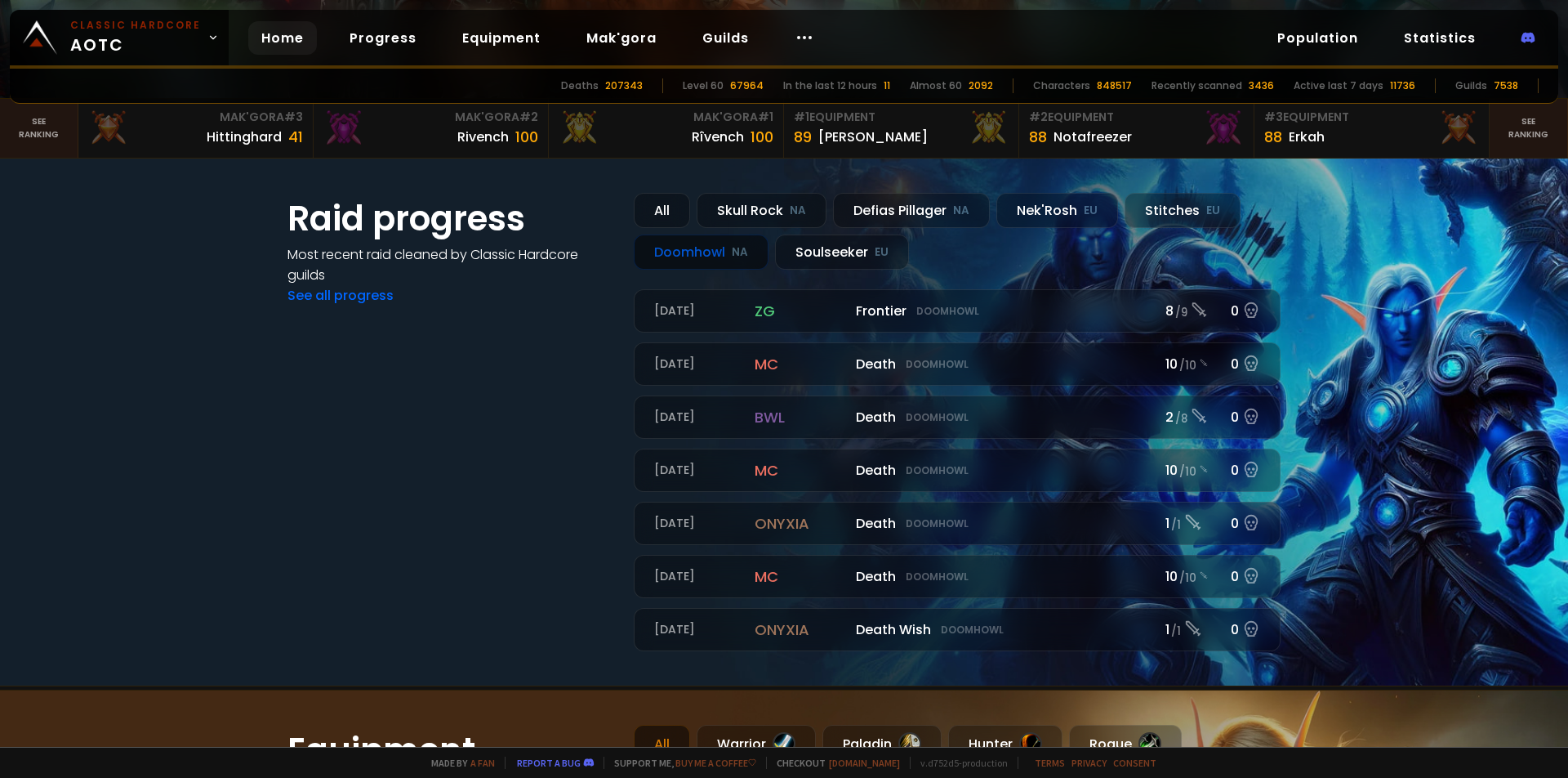
click at [693, 252] on div "Doomhowl NA" at bounding box center [701, 252] width 135 height 35
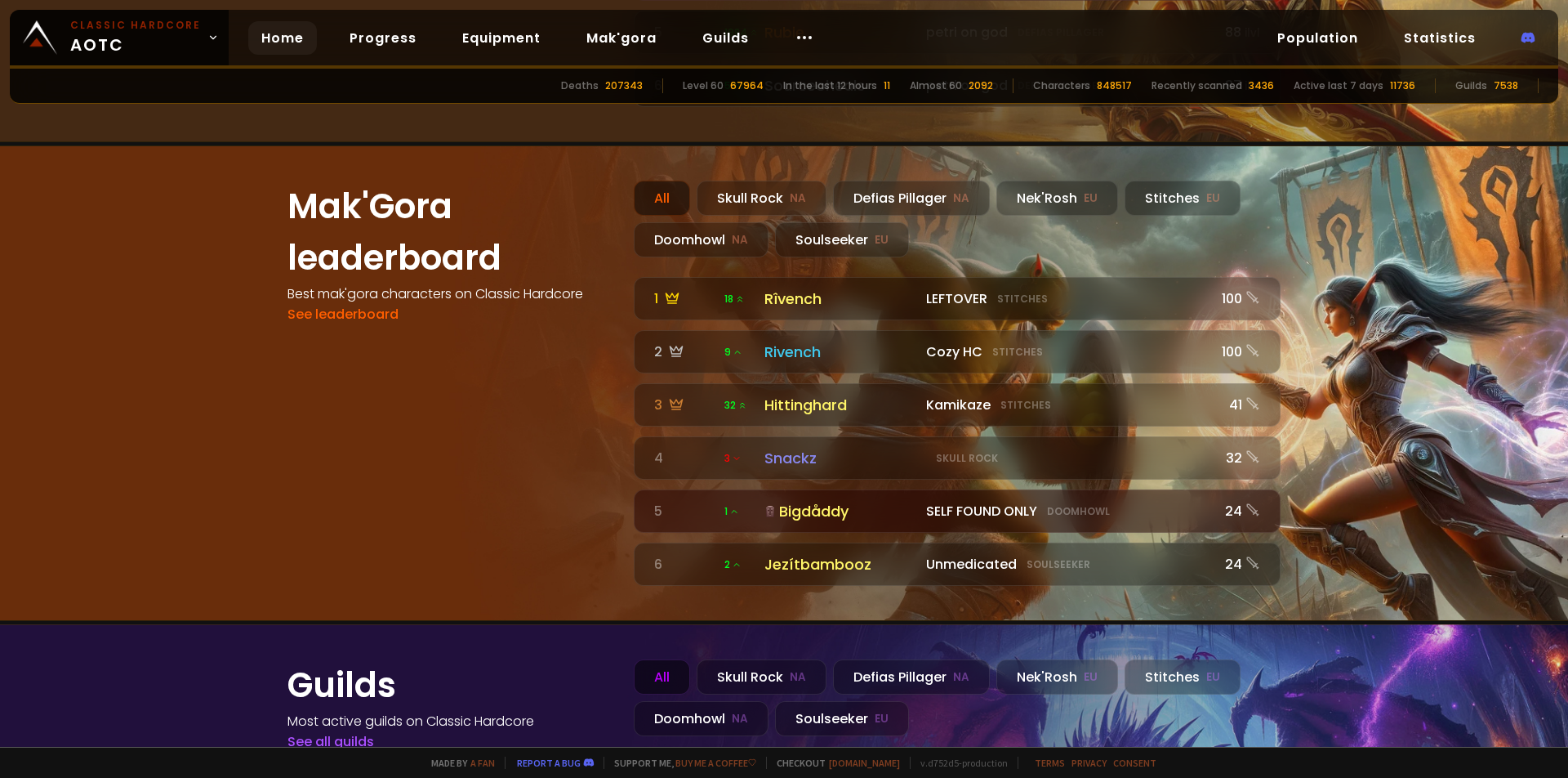
scroll to position [1678, 0]
